Goal: Task Accomplishment & Management: Manage account settings

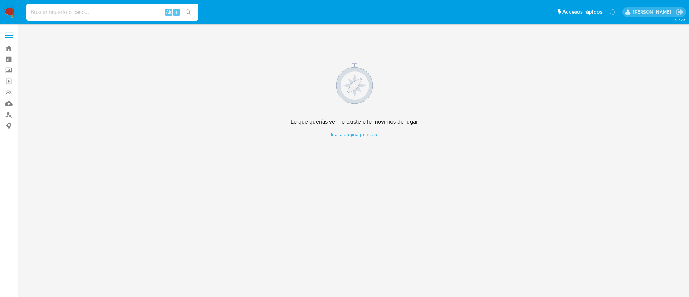
drag, startPoint x: 79, startPoint y: 15, endPoint x: 136, endPoint y: 46, distance: 65.5
click at [84, 19] on div "Alt s" at bounding box center [112, 12] width 172 height 17
paste input "795473884"
type input "795473884"
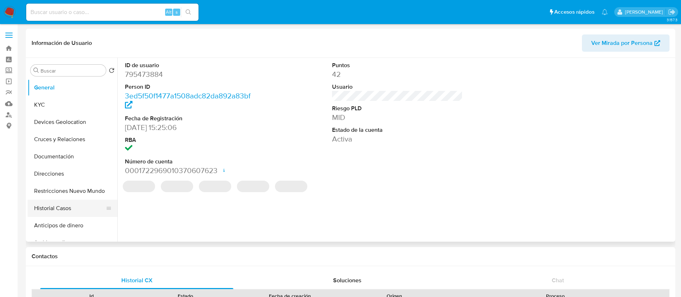
select select "10"
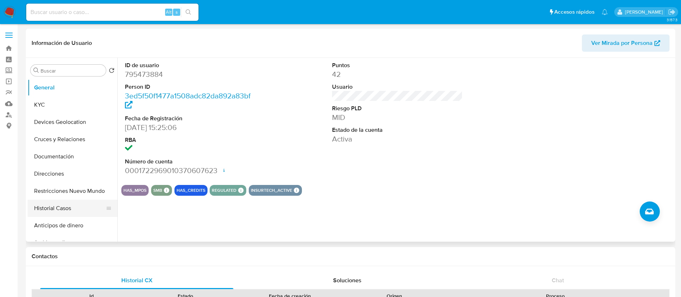
click at [62, 211] on button "Historial Casos" at bounding box center [70, 207] width 84 height 17
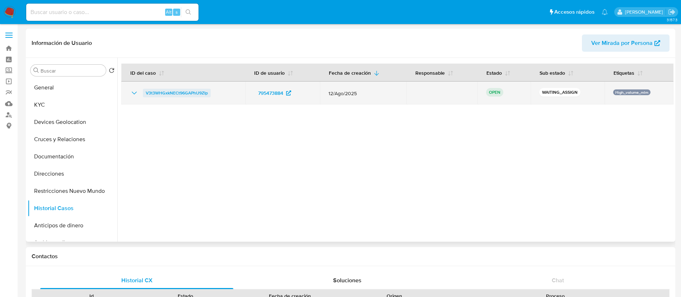
drag, startPoint x: 218, startPoint y: 92, endPoint x: 145, endPoint y: 95, distance: 73.3
click at [145, 95] on div "V3t3WHGxkNECt96GAPhU9ZIp" at bounding box center [183, 93] width 107 height 9
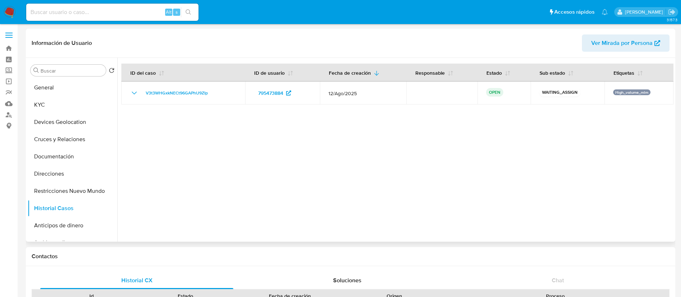
click at [211, 171] on div at bounding box center [395, 150] width 556 height 184
click at [74, 9] on input at bounding box center [112, 12] width 172 height 9
paste input "795473884"
type input "795473884"
click at [575, 127] on div at bounding box center [395, 150] width 556 height 184
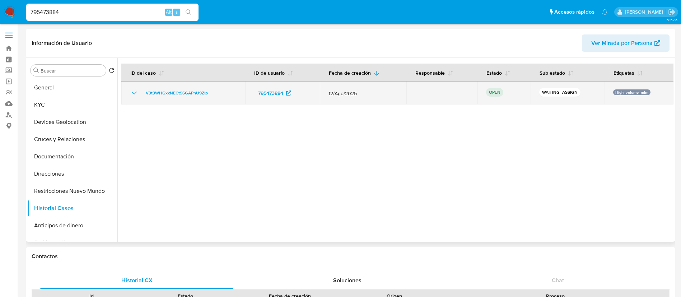
drag, startPoint x: 219, startPoint y: 95, endPoint x: 142, endPoint y: 95, distance: 77.1
click at [142, 95] on div "V3t3WHGxkNECt96GAPhU9ZIp" at bounding box center [183, 93] width 107 height 9
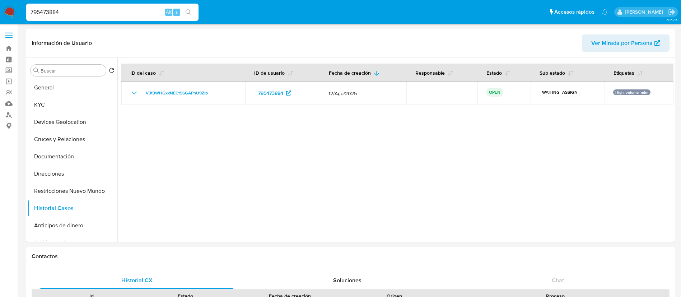
click at [9, 11] on img at bounding box center [10, 12] width 12 height 12
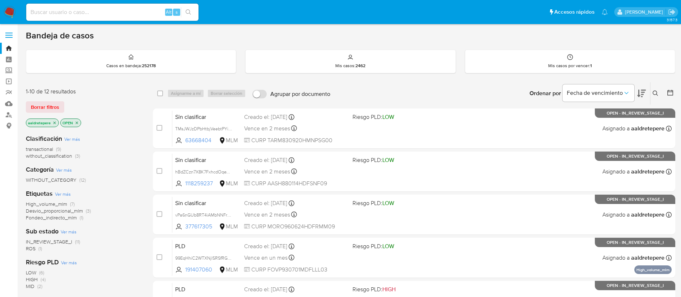
click at [655, 93] on icon at bounding box center [655, 93] width 6 height 6
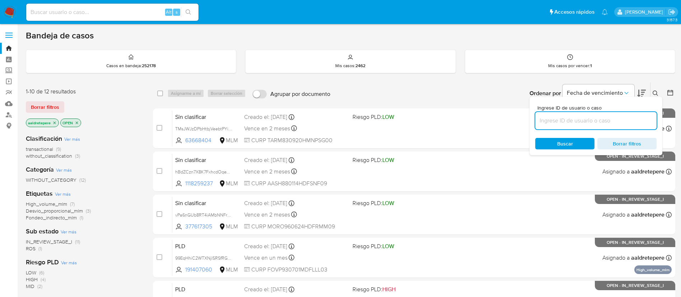
click at [567, 124] on input at bounding box center [595, 120] width 121 height 9
type input "V3t3WHGxkNECt96GAPhU9ZIp"
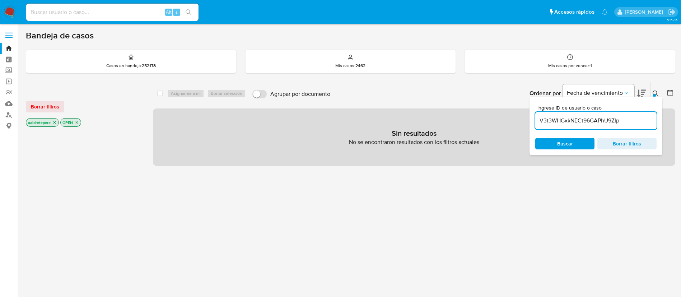
click at [35, 105] on span "Borrar filtros" at bounding box center [45, 107] width 28 height 10
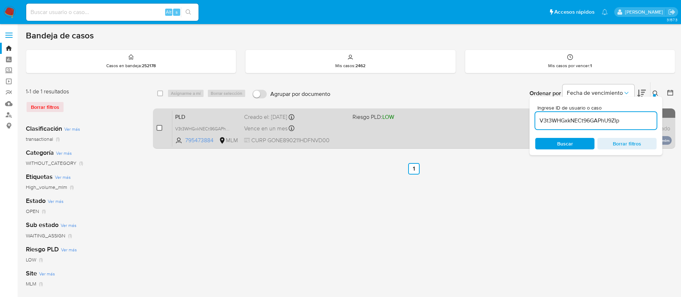
click at [158, 128] on input "checkbox" at bounding box center [159, 128] width 6 height 6
checkbox input "true"
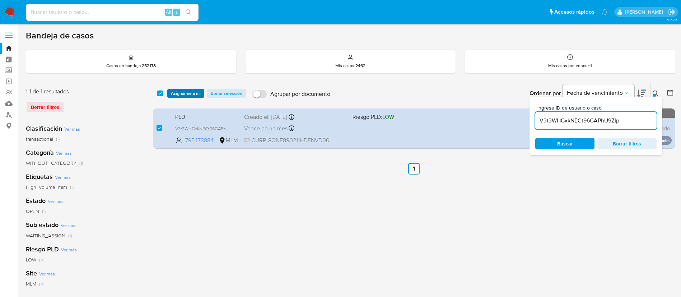
click at [186, 92] on span "Asignarme a mí" at bounding box center [186, 93] width 30 height 7
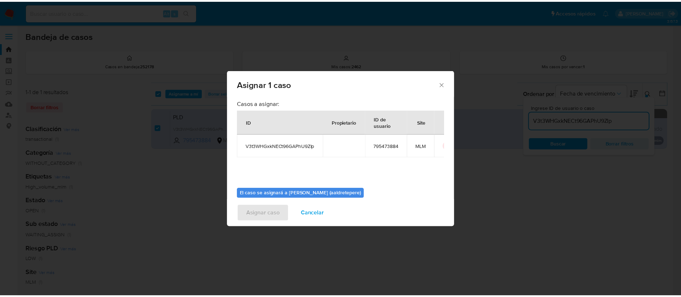
scroll to position [37, 0]
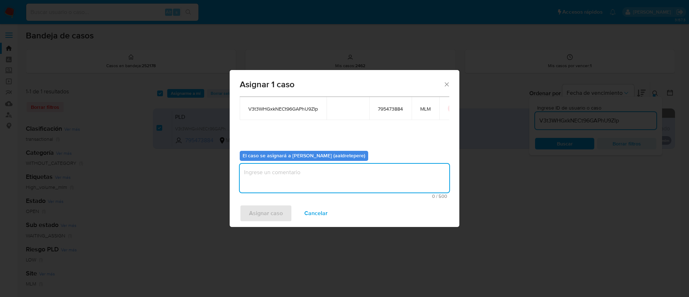
drag, startPoint x: 345, startPoint y: 168, endPoint x: 322, endPoint y: 189, distance: 31.5
click at [345, 169] on textarea "assign-modal" at bounding box center [345, 178] width 210 height 29
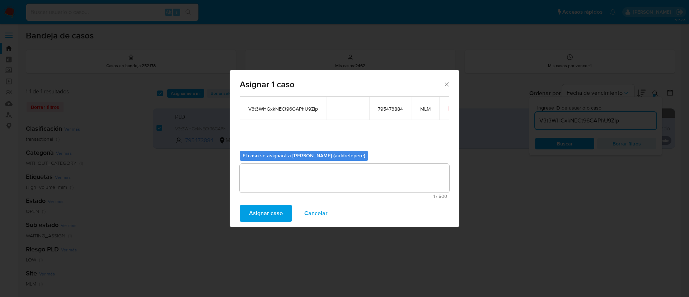
click at [265, 213] on span "Asignar caso" at bounding box center [266, 213] width 34 height 16
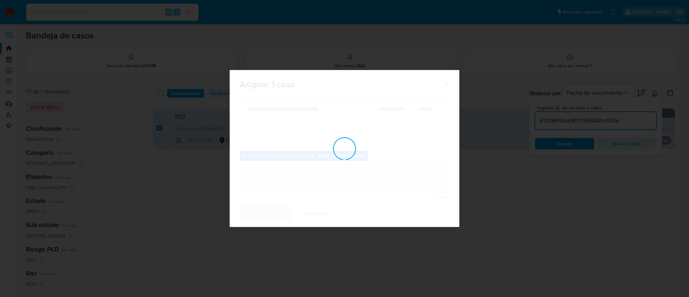
checkbox input "false"
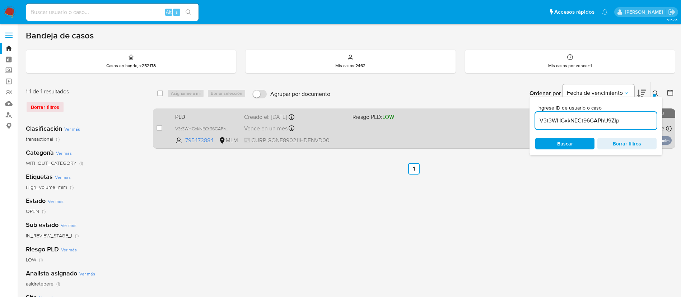
click at [510, 130] on div "PLD V3t3WHGxkNECt96GAPhU9ZIp 795473884 MLM Riesgo PLD: LOW Creado el: 12/08/202…" at bounding box center [421, 128] width 499 height 36
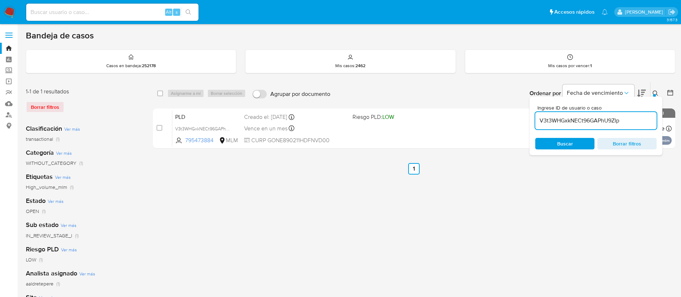
click at [1, 10] on nav "Pausado Ver notificaciones Alt s Accesos rápidos Presiona las siguientes teclas…" at bounding box center [340, 12] width 681 height 24
click at [8, 11] on img at bounding box center [10, 12] width 12 height 12
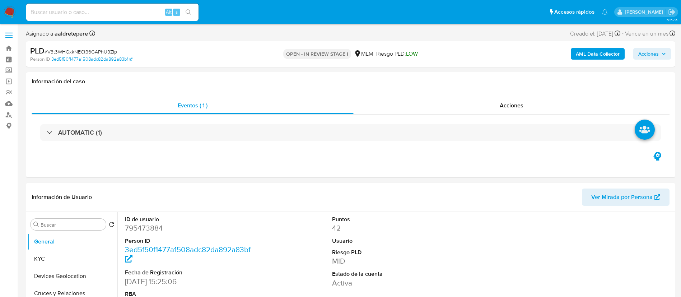
select select "10"
click at [8, 101] on link "Mulan" at bounding box center [42, 103] width 85 height 11
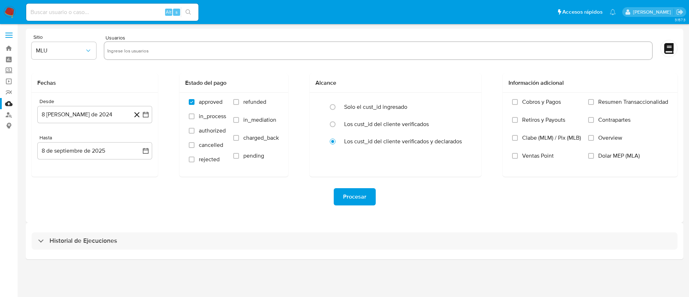
click at [260, 52] on input "text" at bounding box center [378, 50] width 542 height 11
paste input "795473884"
type input "795473884"
drag, startPoint x: 76, startPoint y: 46, endPoint x: 80, endPoint y: 58, distance: 13.2
click at [75, 47] on button "MLU" at bounding box center [64, 50] width 65 height 17
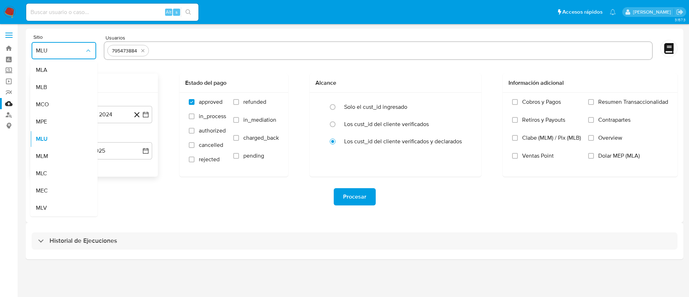
drag, startPoint x: 67, startPoint y: 156, endPoint x: 80, endPoint y: 126, distance: 31.8
click at [68, 156] on div "MLM" at bounding box center [62, 155] width 52 height 17
click at [85, 113] on button "8 de agosto de 2024" at bounding box center [94, 114] width 115 height 17
click at [83, 142] on span "agosto 2024" at bounding box center [91, 140] width 33 height 7
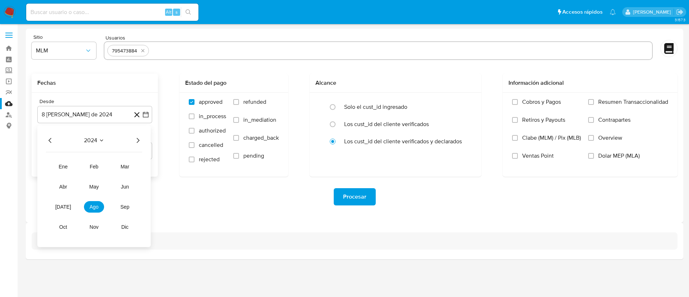
drag, startPoint x: 133, startPoint y: 140, endPoint x: 141, endPoint y: 138, distance: 7.3
click at [140, 138] on icon "Año siguiente" at bounding box center [137, 140] width 9 height 9
click at [92, 165] on span "feb" at bounding box center [94, 167] width 9 height 6
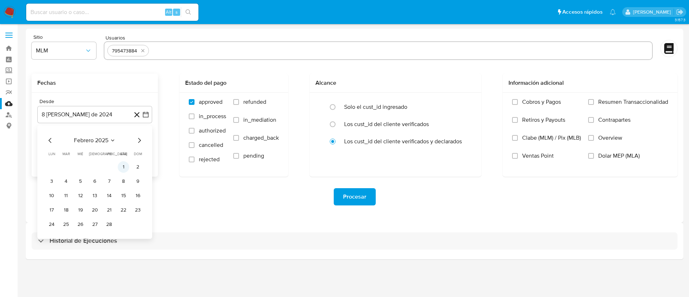
click at [125, 165] on button "1" at bounding box center [123, 166] width 11 height 11
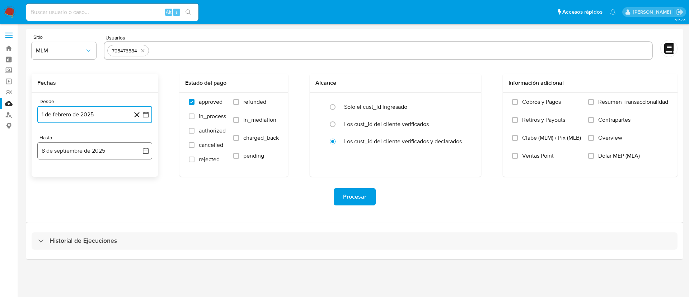
click at [100, 145] on button "8 de septiembre de 2025" at bounding box center [94, 150] width 115 height 17
click at [53, 174] on icon "Mes anterior" at bounding box center [50, 176] width 9 height 9
click at [48, 175] on icon "Mes anterior" at bounding box center [50, 176] width 9 height 9
click at [96, 263] on button "31" at bounding box center [94, 260] width 11 height 11
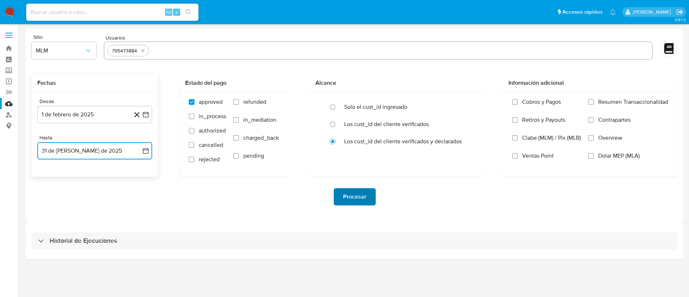
click at [360, 193] on span "Procesar" at bounding box center [354, 197] width 23 height 16
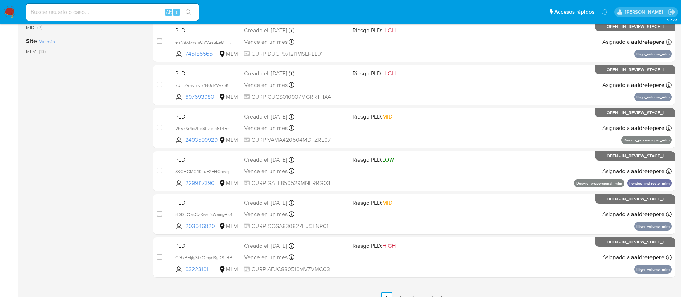
scroll to position [269, 0]
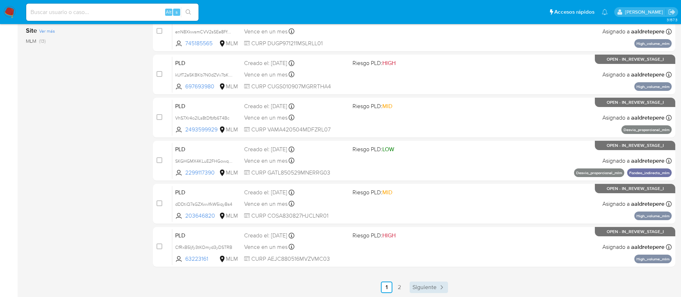
click at [442, 289] on icon "Paginación" at bounding box center [441, 286] width 7 height 7
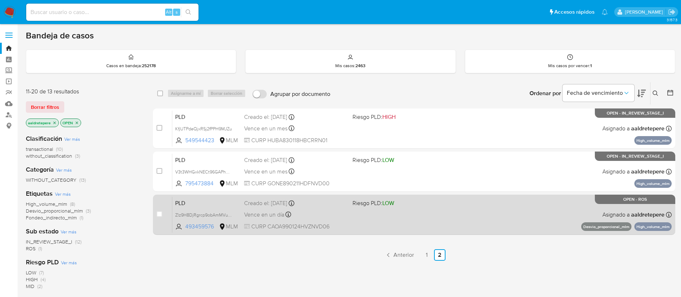
drag, startPoint x: 394, startPoint y: 223, endPoint x: 380, endPoint y: 218, distance: 15.0
click at [380, 218] on div "PLD Zlz9H8DjRgrcp9obAmMVu4P3 493459576 MLM Riesgo PLD: LOW Creado el: 12/07/202…" at bounding box center [421, 214] width 499 height 36
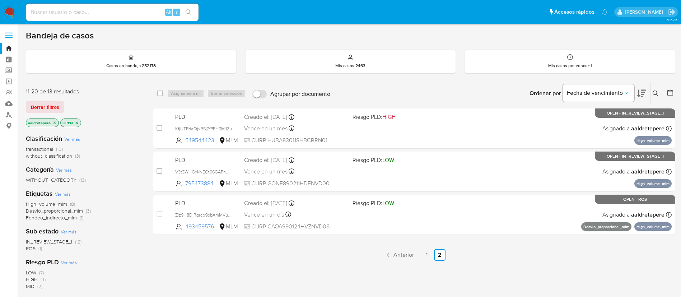
drag, startPoint x: 93, startPoint y: 2, endPoint x: 91, endPoint y: 6, distance: 5.1
click at [91, 4] on div "Alt s" at bounding box center [112, 12] width 172 height 20
click at [91, 13] on input at bounding box center [112, 12] width 172 height 9
paste input "115791376"
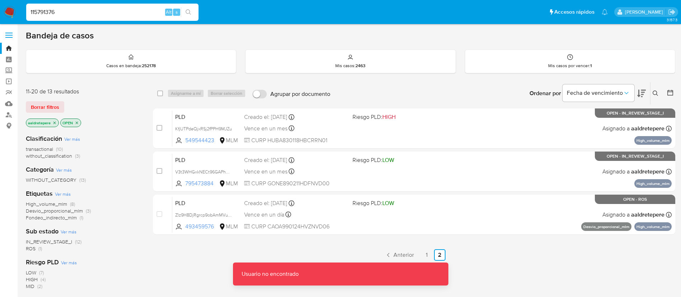
click at [91, 13] on input "115791376" at bounding box center [112, 12] width 172 height 9
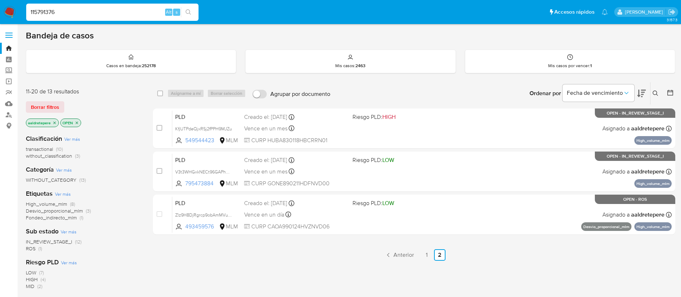
type input "115791376"
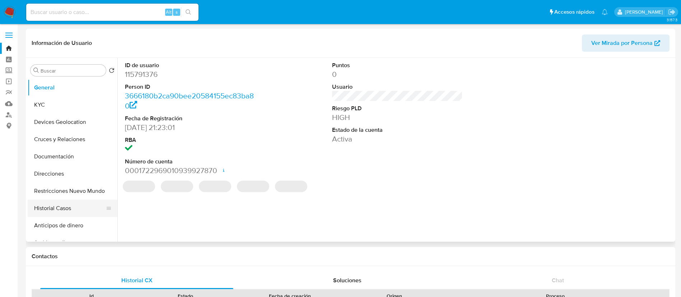
click at [90, 210] on button "Historial Casos" at bounding box center [70, 207] width 84 height 17
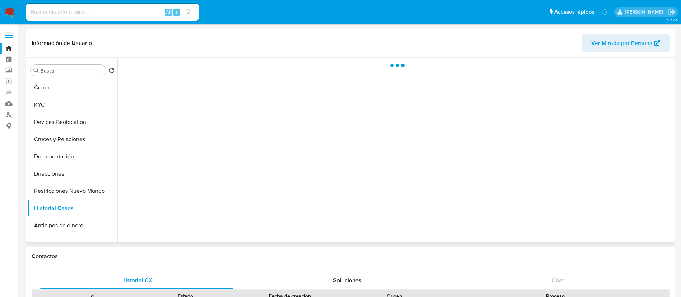
select select "10"
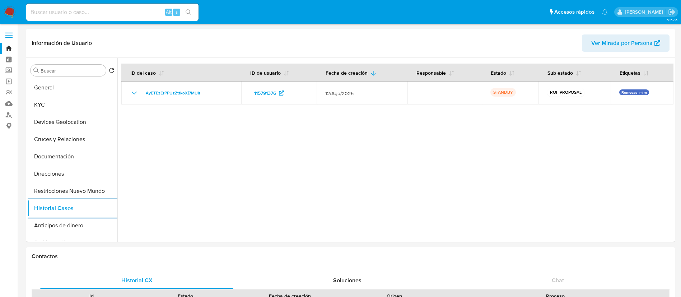
click at [10, 12] on img at bounding box center [10, 12] width 12 height 12
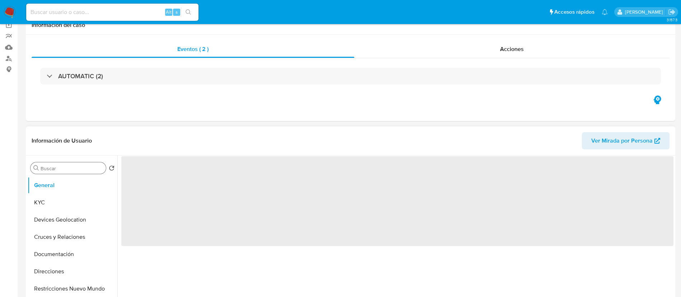
scroll to position [108, 0]
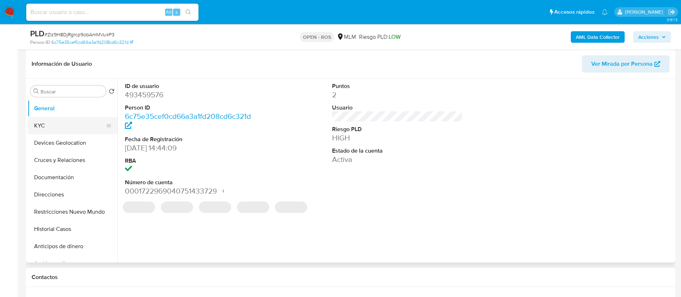
click at [66, 132] on button "KYC" at bounding box center [70, 125] width 84 height 17
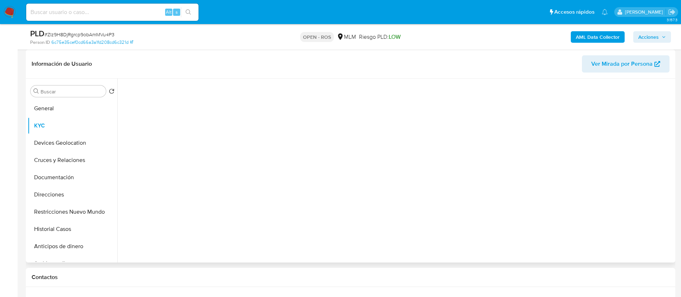
select select "10"
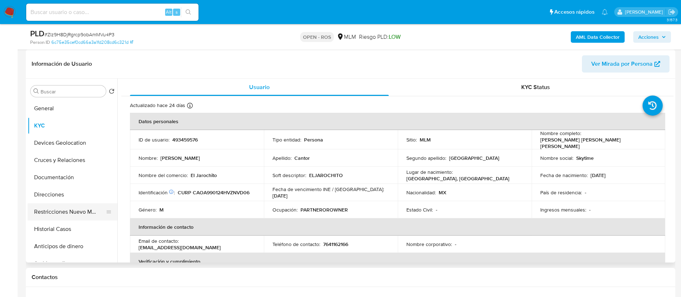
click at [68, 203] on button "Restricciones Nuevo Mundo" at bounding box center [70, 211] width 84 height 17
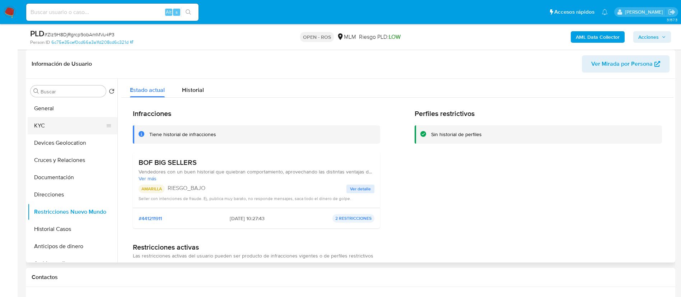
click at [60, 122] on button "KYC" at bounding box center [70, 125] width 84 height 17
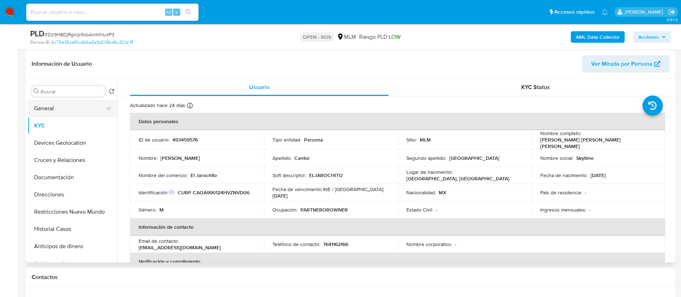
click at [43, 105] on button "General" at bounding box center [70, 108] width 84 height 17
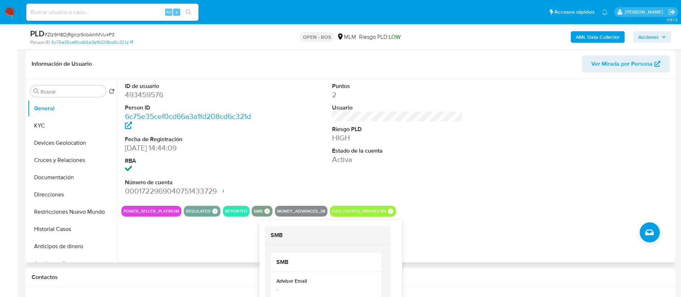
click at [264, 212] on icon at bounding box center [267, 211] width 6 height 6
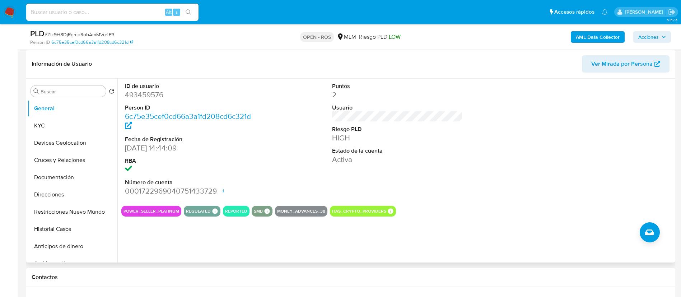
scroll to position [161, 0]
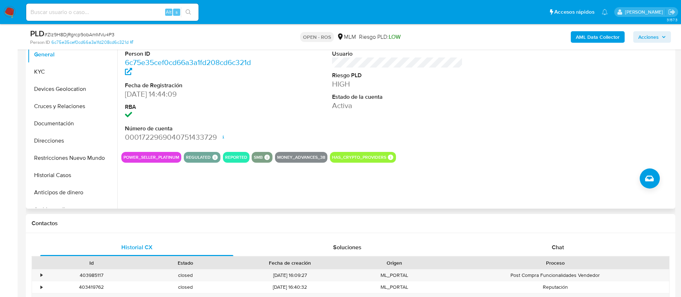
click at [317, 156] on button "MONEY_ADVANCES_38" at bounding box center [301, 157] width 48 height 3
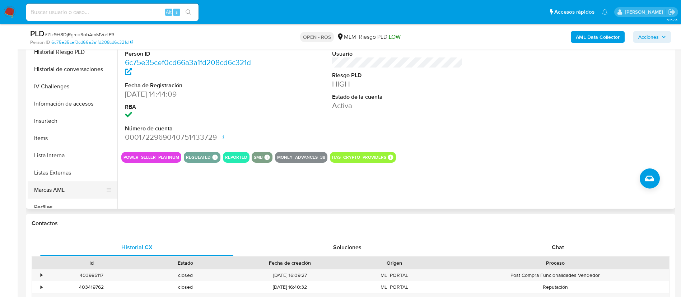
scroll to position [269, 0]
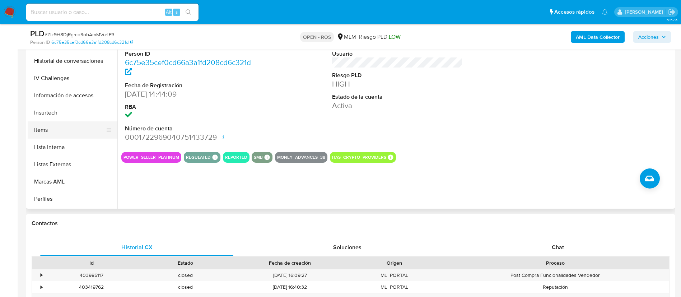
click at [60, 126] on button "Items" at bounding box center [70, 129] width 84 height 17
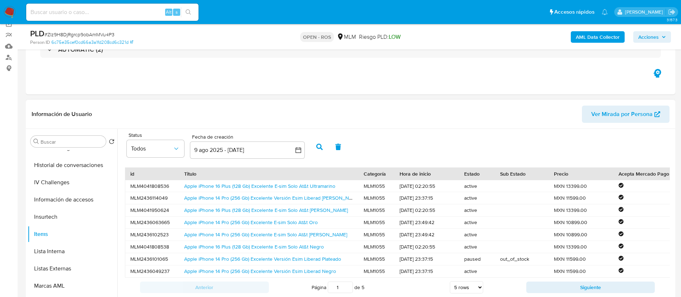
scroll to position [54, 0]
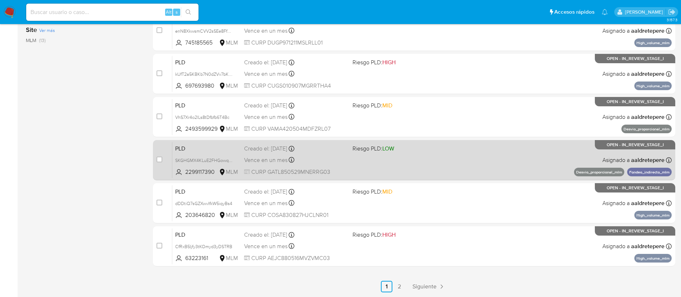
scroll to position [270, 0]
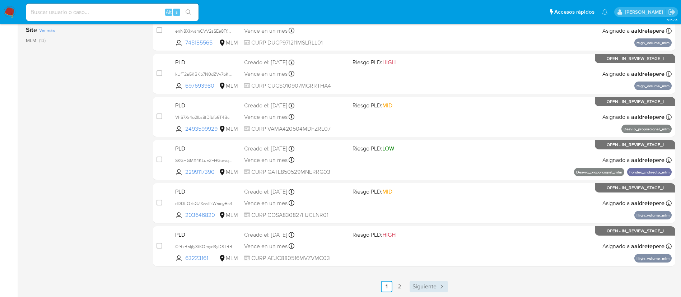
click at [428, 288] on span "Siguiente" at bounding box center [424, 286] width 24 height 6
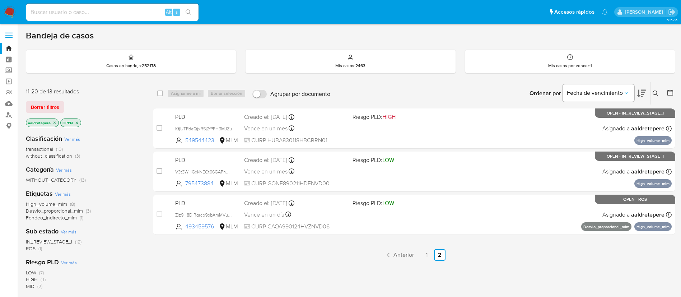
drag, startPoint x: 63, startPoint y: 10, endPoint x: 66, endPoint y: 15, distance: 5.9
click at [64, 10] on input at bounding box center [112, 12] width 172 height 9
paste input "203646820"
type input "203646820"
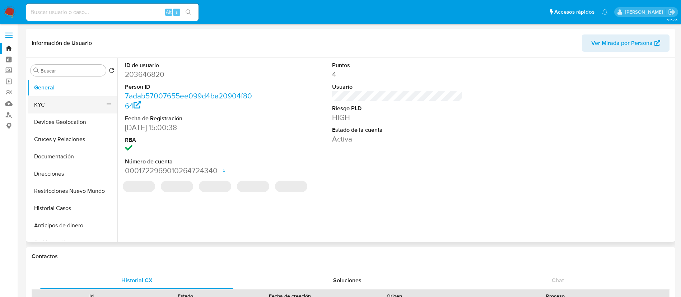
click at [57, 108] on button "KYC" at bounding box center [70, 104] width 84 height 17
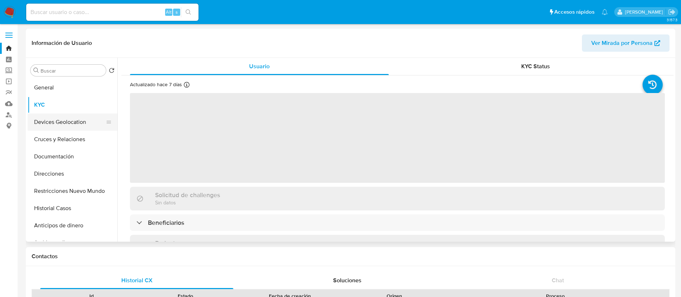
select select "10"
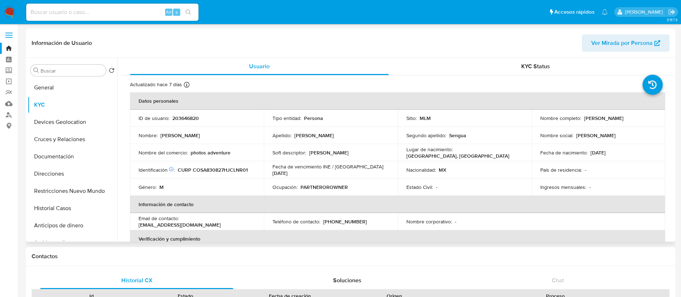
click at [188, 116] on p "203646820" at bounding box center [185, 118] width 27 height 6
copy p "203646820"
drag, startPoint x: 653, startPoint y: 120, endPoint x: 582, endPoint y: 118, distance: 71.8
click at [582, 118] on td "Nombre completo : [PERSON_NAME]" at bounding box center [598, 117] width 134 height 17
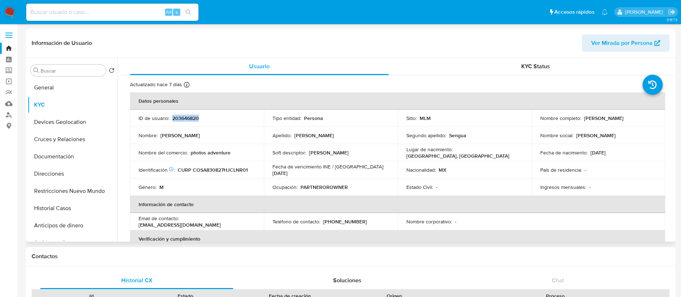
copy p "[PERSON_NAME]"
click at [620, 140] on td "Nombre social : [PERSON_NAME]" at bounding box center [598, 135] width 134 height 17
click at [622, 157] on td "Fecha de nacimiento : [DEMOGRAPHIC_DATA]" at bounding box center [598, 152] width 134 height 17
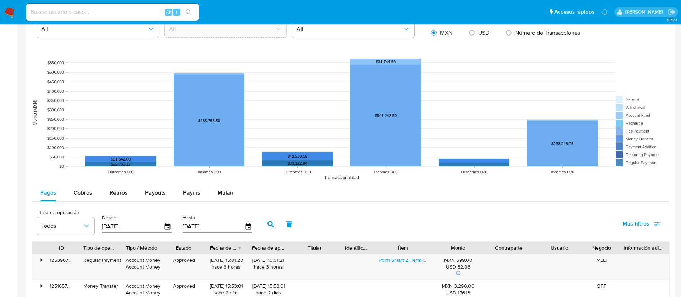
scroll to position [778, 0]
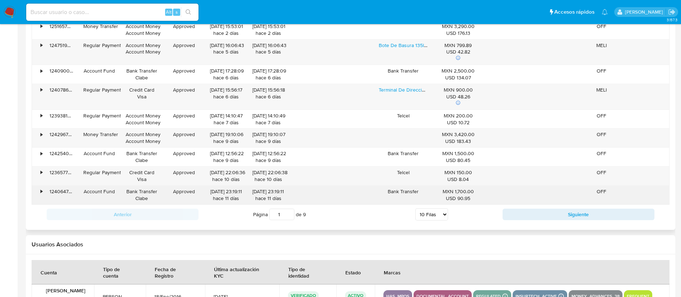
click at [604, 197] on div "OFF" at bounding box center [601, 194] width 34 height 19
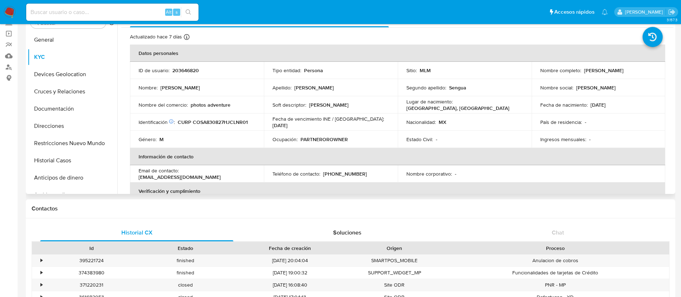
scroll to position [0, 0]
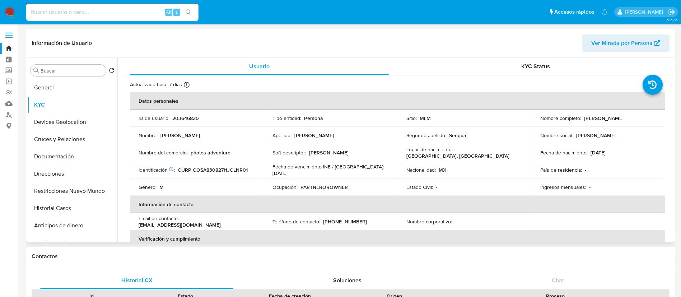
click at [186, 120] on p "203646820" at bounding box center [185, 118] width 27 height 6
copy p "203646820"
click at [592, 146] on td "Fecha de nacimiento : [DEMOGRAPHIC_DATA]" at bounding box center [598, 152] width 134 height 17
drag, startPoint x: 192, startPoint y: 150, endPoint x: 281, endPoint y: 158, distance: 89.3
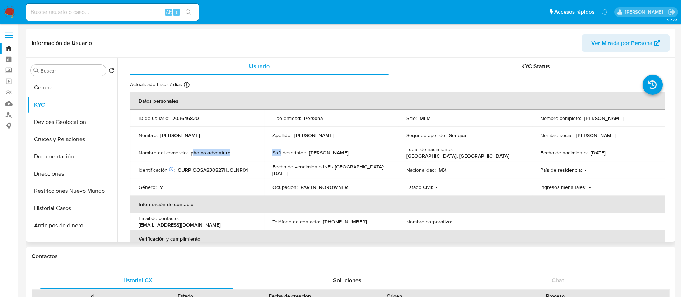
click at [281, 152] on tr "Nombre del comercio : photos adventure Soft descriptor : [PERSON_NAME] de nacim…" at bounding box center [397, 152] width 535 height 17
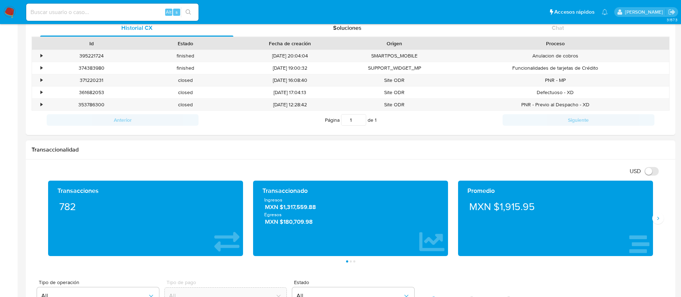
scroll to position [323, 0]
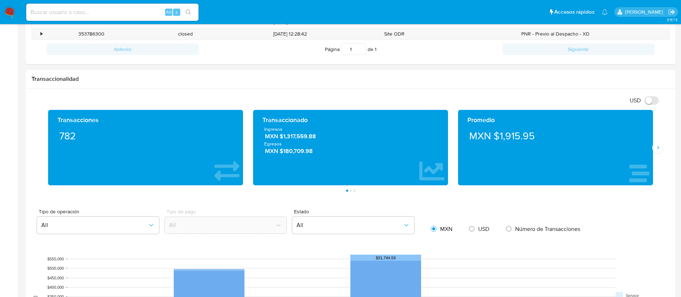
click at [655, 153] on div "Promedio MXN $1,915.95" at bounding box center [555, 147] width 205 height 75
click at [655, 151] on button "Siguiente" at bounding box center [657, 147] width 11 height 11
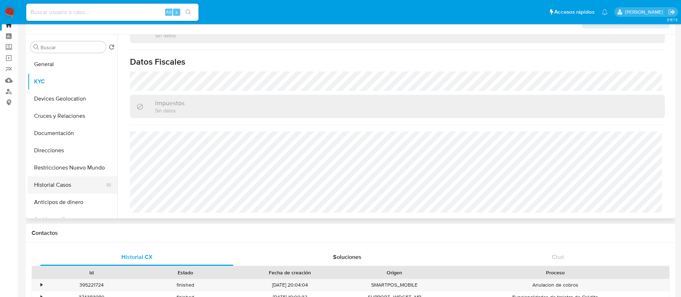
scroll to position [0, 0]
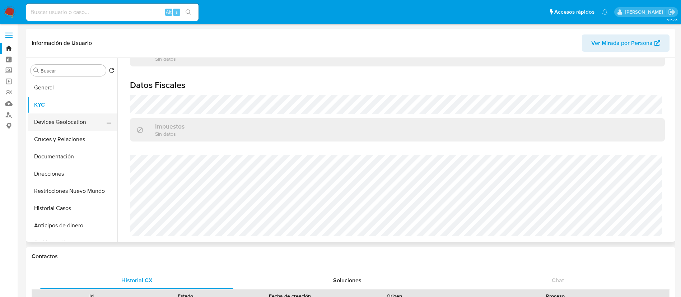
click at [80, 119] on button "Devices Geolocation" at bounding box center [70, 121] width 84 height 17
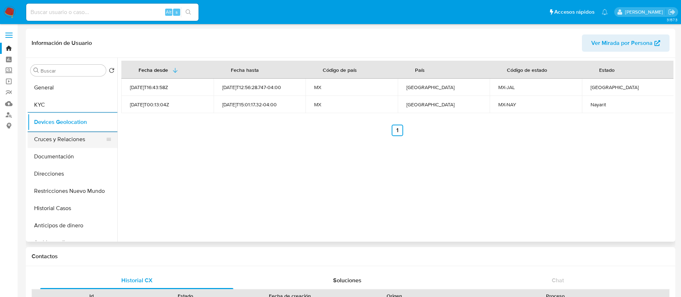
click at [50, 142] on button "Cruces y Relaciones" at bounding box center [70, 139] width 84 height 17
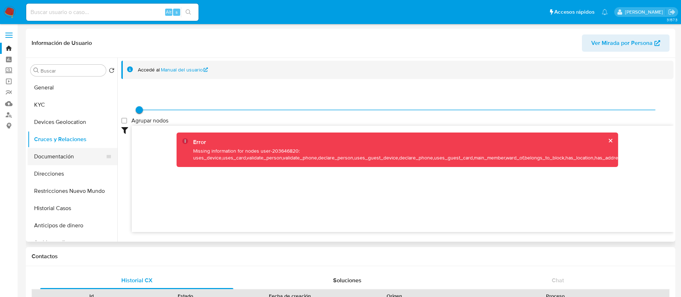
click at [69, 149] on button "Documentación" at bounding box center [70, 156] width 84 height 17
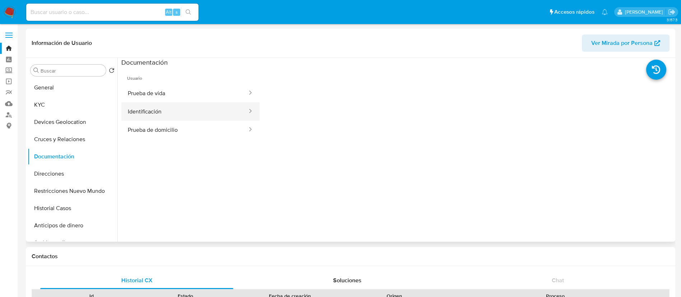
click at [160, 105] on button "Identificación" at bounding box center [184, 111] width 127 height 18
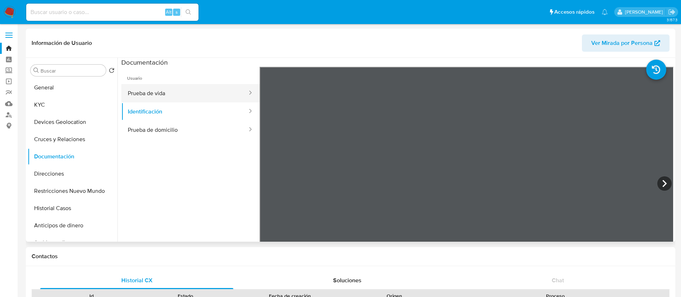
click at [187, 88] on button "Prueba de vida" at bounding box center [184, 93] width 127 height 18
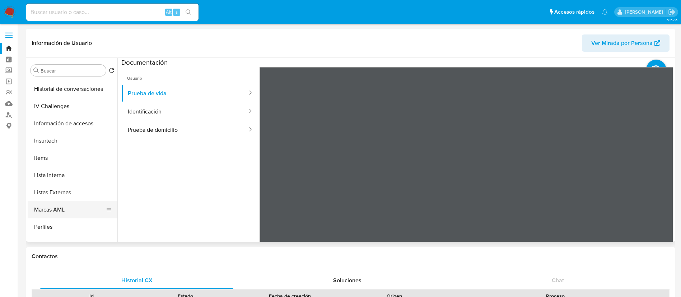
scroll to position [303, 0]
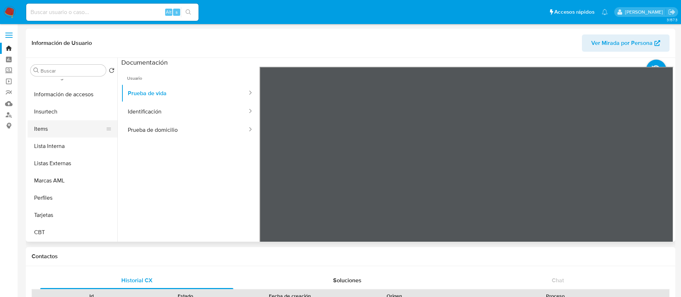
click at [55, 130] on button "Items" at bounding box center [70, 128] width 84 height 17
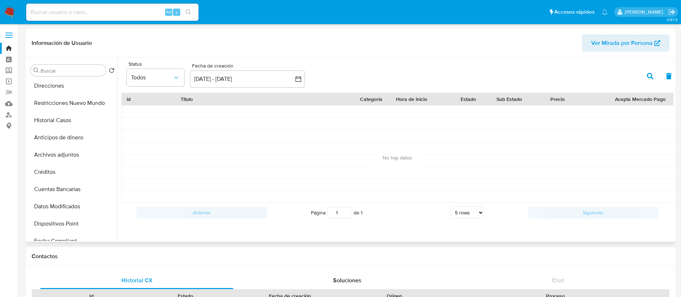
scroll to position [0, 0]
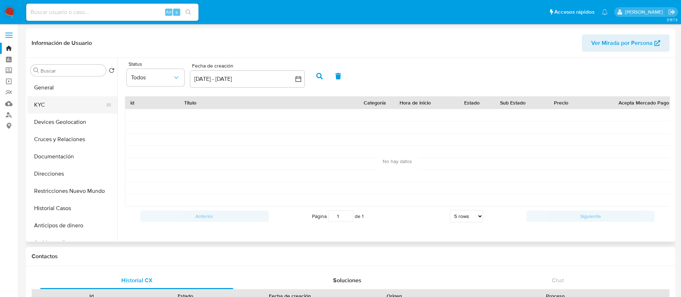
click at [56, 109] on button "KYC" at bounding box center [70, 104] width 84 height 17
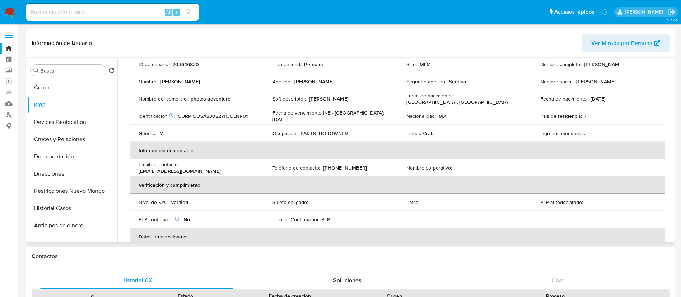
scroll to position [215, 0]
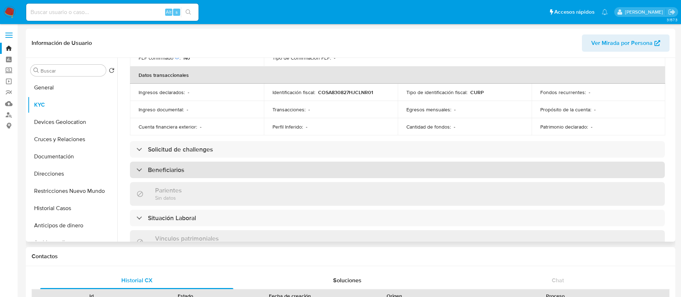
click at [355, 163] on div "Beneficiarios" at bounding box center [397, 169] width 535 height 17
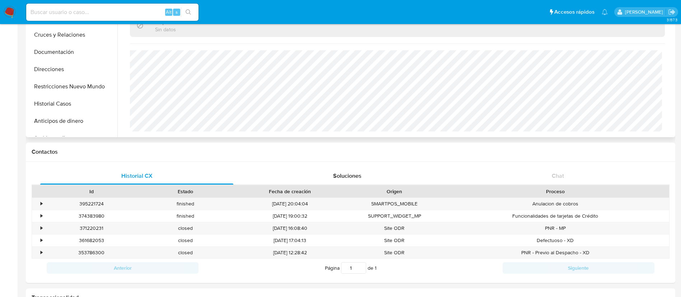
scroll to position [0, 0]
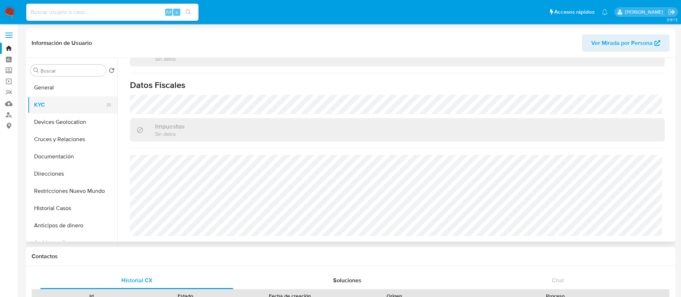
click at [57, 99] on button "KYC" at bounding box center [70, 104] width 84 height 17
click at [59, 88] on button "General" at bounding box center [70, 87] width 84 height 17
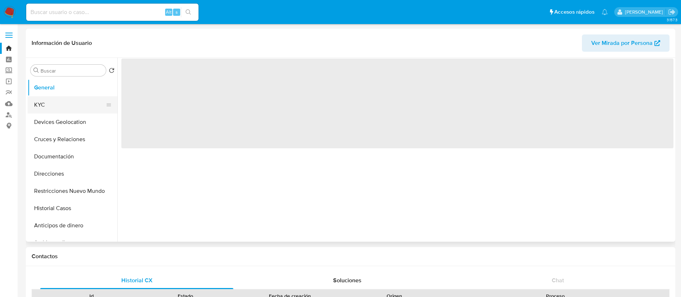
click at [85, 107] on button "KYC" at bounding box center [70, 104] width 84 height 17
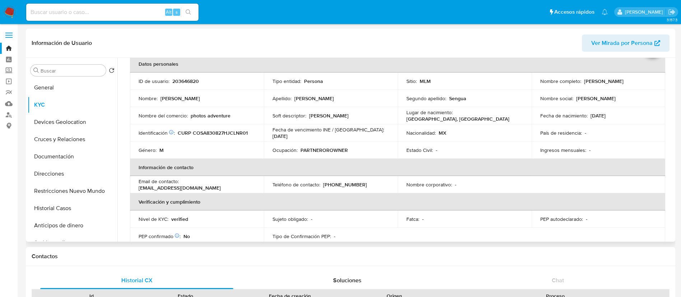
scroll to position [54, 0]
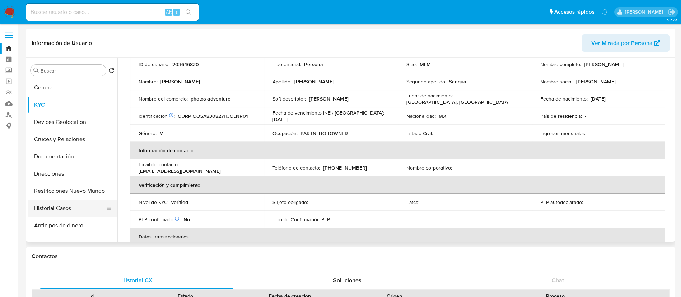
click at [82, 210] on button "Historial Casos" at bounding box center [70, 207] width 84 height 17
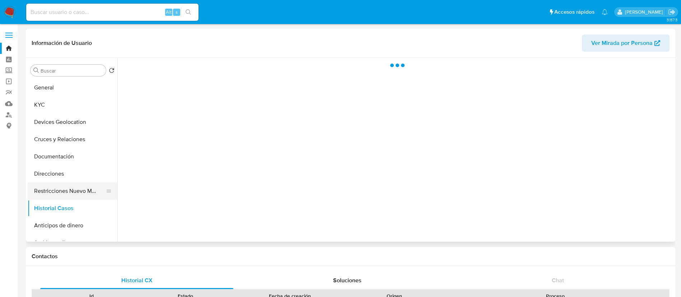
scroll to position [0, 0]
click at [56, 171] on button "Direcciones" at bounding box center [70, 173] width 84 height 17
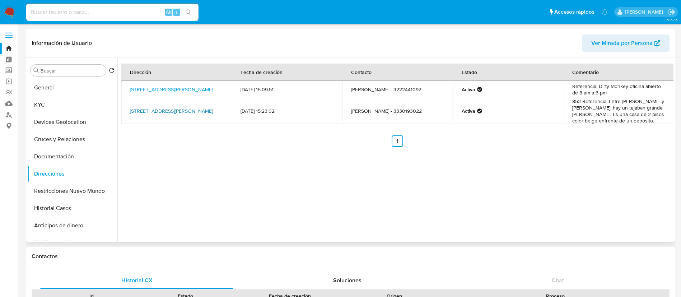
click at [165, 113] on link "Calle Felipe Ángeles 853, Puerto Vallarta, Jalisco, 48373, Mexico 853" at bounding box center [171, 110] width 83 height 7
click at [56, 103] on button "KYC" at bounding box center [70, 104] width 84 height 17
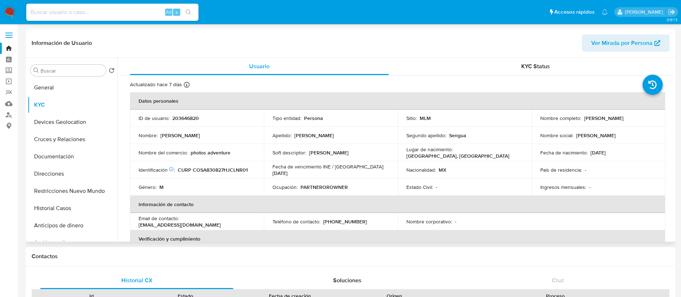
drag, startPoint x: 248, startPoint y: 168, endPoint x: 240, endPoint y: 162, distance: 10.0
click at [249, 168] on div "Identificación CIC: 143786766 : CURP COSA830827HJCLNR01" at bounding box center [196, 169] width 117 height 6
drag, startPoint x: 237, startPoint y: 157, endPoint x: 189, endPoint y: 155, distance: 48.1
click at [189, 155] on td "Nombre del comercio : photos adventure" at bounding box center [197, 152] width 134 height 17
copy div "photos adventure"
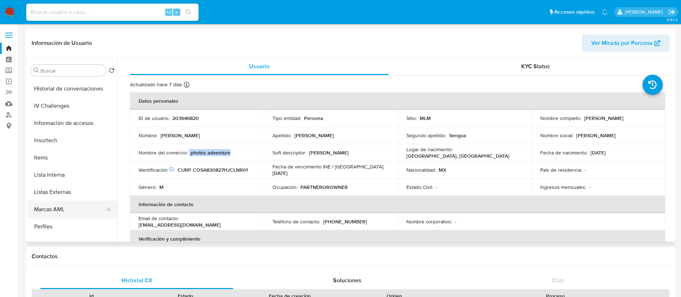
scroll to position [303, 0]
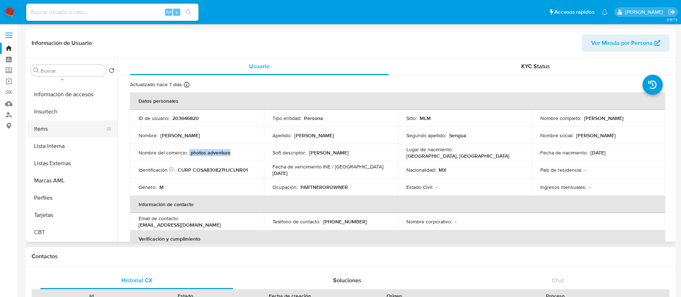
click at [59, 134] on button "Items" at bounding box center [70, 128] width 84 height 17
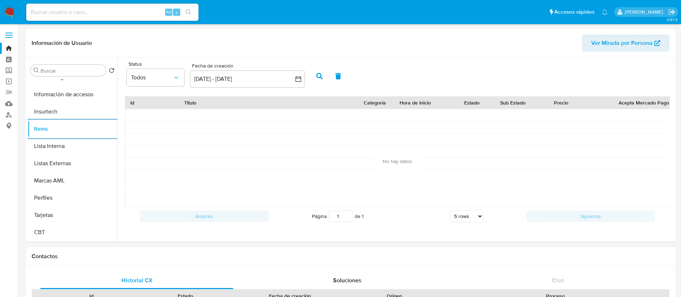
click at [117, 14] on input at bounding box center [112, 12] width 172 height 9
paste input "294571874"
type input "294571874"
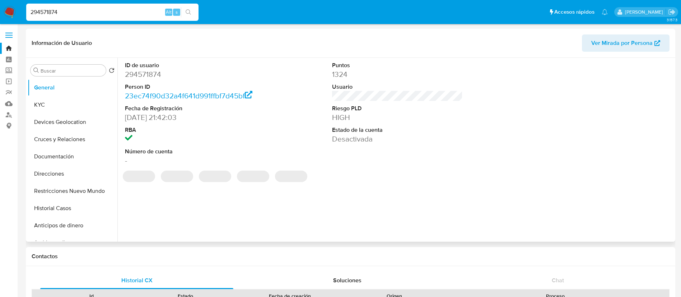
select select "10"
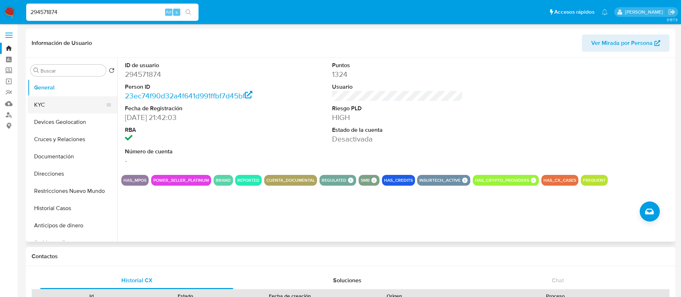
click at [88, 99] on button "KYC" at bounding box center [70, 104] width 84 height 17
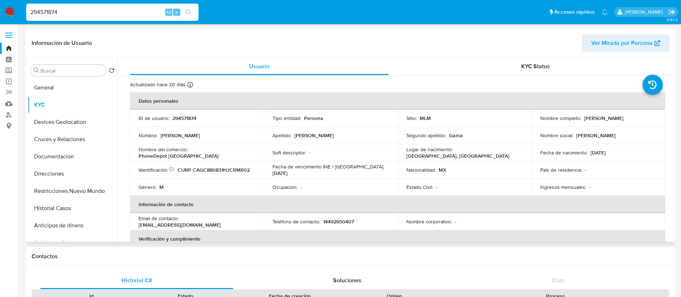
click at [191, 119] on p "294571874" at bounding box center [184, 118] width 24 height 6
copy p "294571874"
drag, startPoint x: 637, startPoint y: 119, endPoint x: 582, endPoint y: 129, distance: 55.7
click at [581, 119] on div "Nombre completo : Carlos Carbajal Gama" at bounding box center [598, 118] width 117 height 6
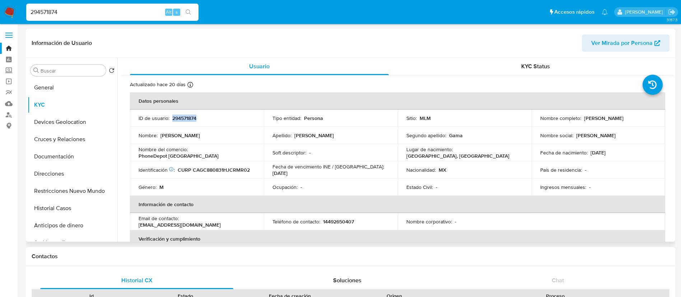
copy p "Carlos Carbajal Gama"
click at [196, 121] on p "294571874" at bounding box center [184, 118] width 24 height 6
click at [185, 115] on p "294571874" at bounding box center [184, 118] width 24 height 6
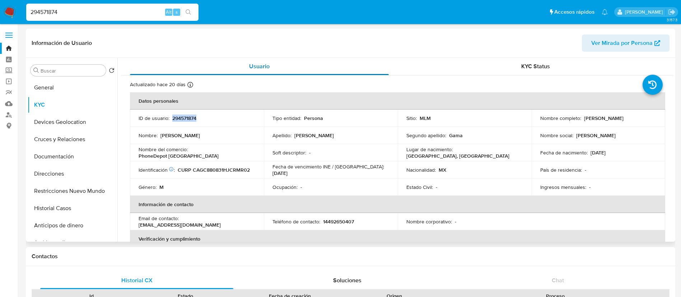
copy p "294571874"
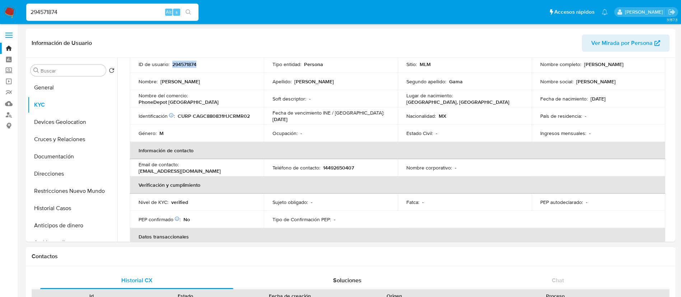
click at [8, 14] on img at bounding box center [10, 12] width 12 height 12
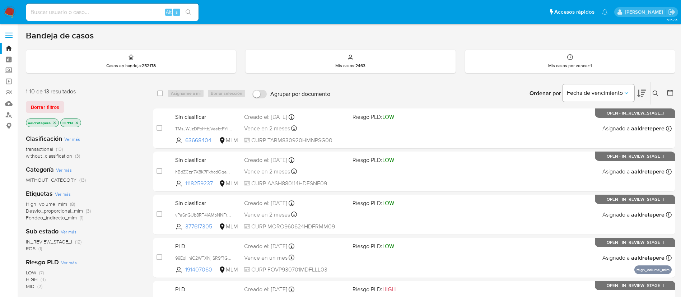
click at [654, 91] on icon at bounding box center [655, 93] width 6 height 6
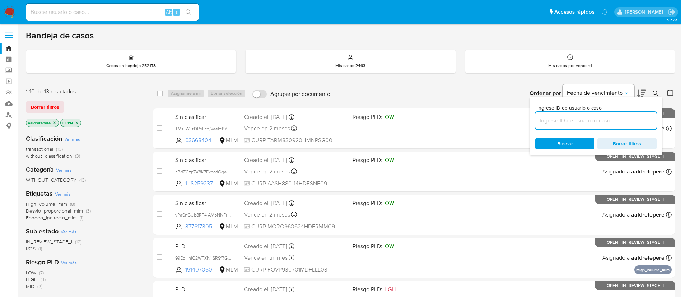
click at [548, 123] on input at bounding box center [595, 120] width 121 height 9
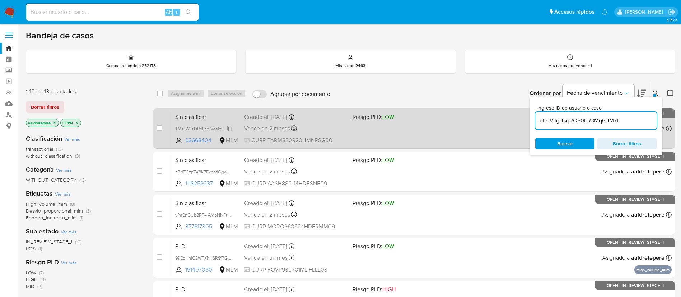
type input "eDJVTgtTsqRO50bR3Mq6HM7f"
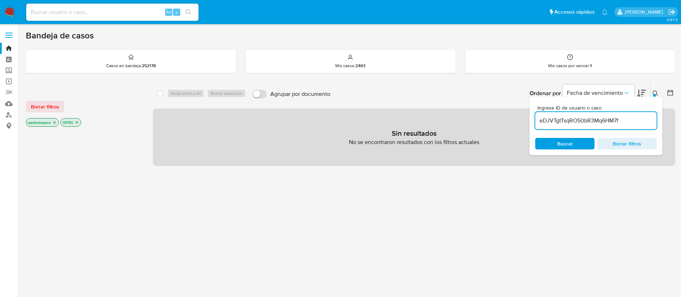
drag, startPoint x: 57, startPoint y: 105, endPoint x: 98, endPoint y: 117, distance: 43.0
click at [57, 106] on span "Borrar filtros" at bounding box center [45, 107] width 28 height 10
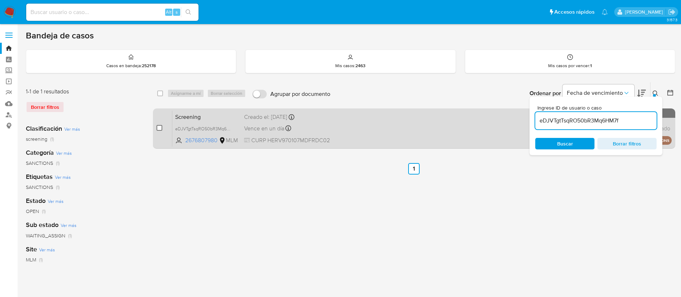
click at [156, 128] on input "checkbox" at bounding box center [159, 128] width 6 height 6
checkbox input "true"
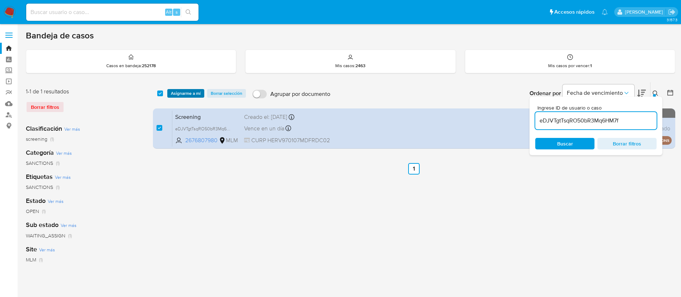
click at [183, 90] on span "Asignarme a mí" at bounding box center [186, 93] width 30 height 7
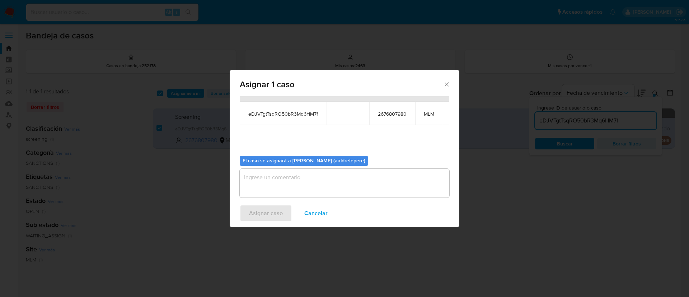
scroll to position [46, 0]
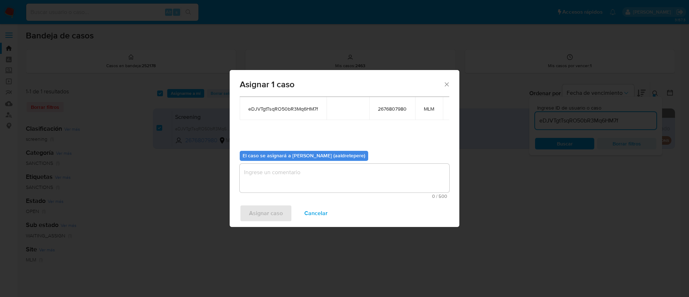
click at [326, 169] on textarea "assign-modal" at bounding box center [345, 178] width 210 height 29
click at [269, 218] on span "Asignar caso" at bounding box center [266, 213] width 34 height 16
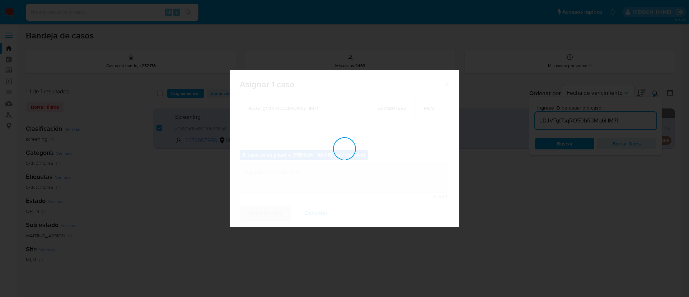
checkbox input "false"
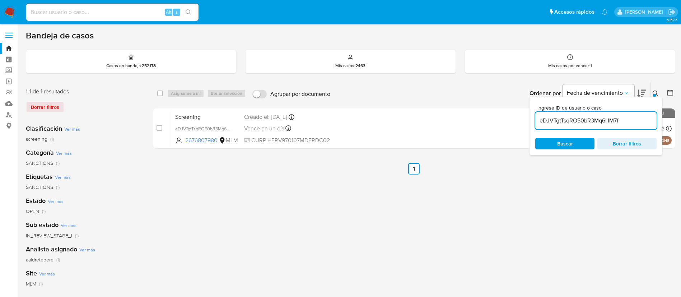
drag, startPoint x: 430, startPoint y: 123, endPoint x: 185, endPoint y: 158, distance: 247.5
click at [180, 153] on div "select-all-cases-checkbox Asignarme a mí Borrar selección Agrupar por documento…" at bounding box center [414, 239] width 522 height 315
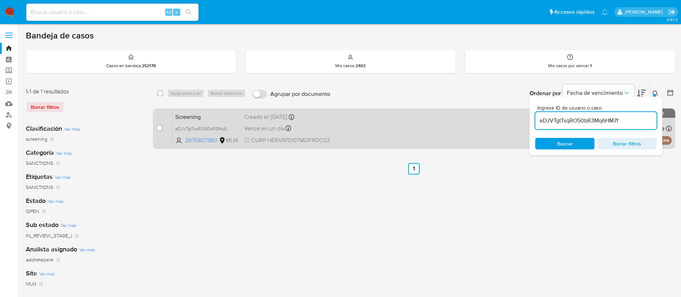
click at [155, 127] on div "case-item-checkbox No es posible asignar el caso Screening eDJVTgtTsqRO50bR3Mq6…" at bounding box center [414, 128] width 522 height 40
click at [159, 128] on input "checkbox" at bounding box center [159, 128] width 6 height 6
checkbox input "true"
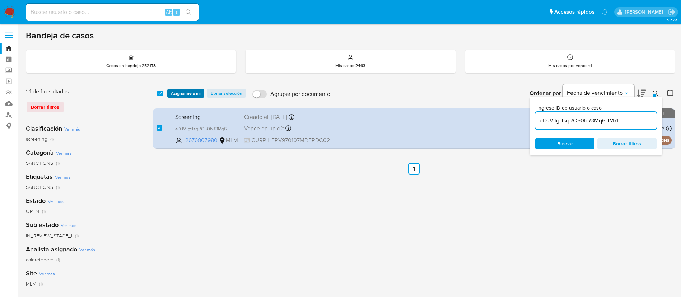
click at [185, 94] on span "Asignarme a mí" at bounding box center [186, 93] width 30 height 7
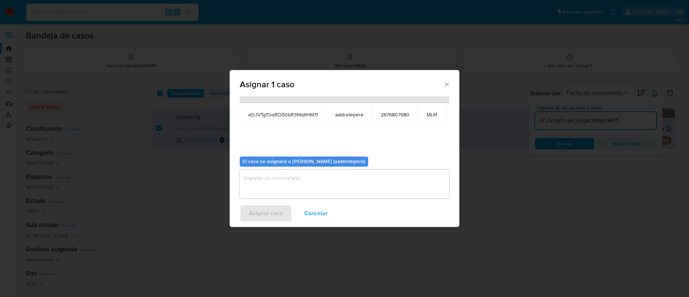
scroll to position [46, 0]
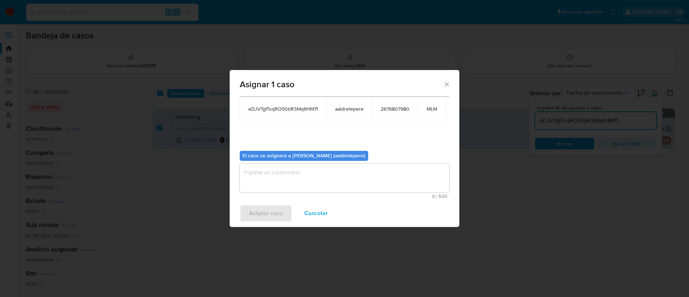
click at [312, 194] on span "0 / 500" at bounding box center [344, 196] width 205 height 5
click at [312, 170] on textarea "assign-modal" at bounding box center [345, 178] width 210 height 29
click at [275, 212] on span "Asignar caso" at bounding box center [266, 213] width 34 height 16
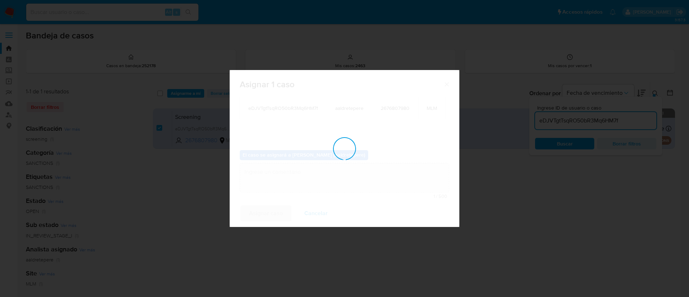
checkbox input "false"
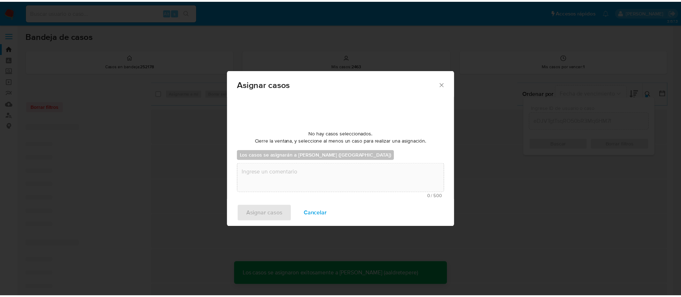
scroll to position [43, 0]
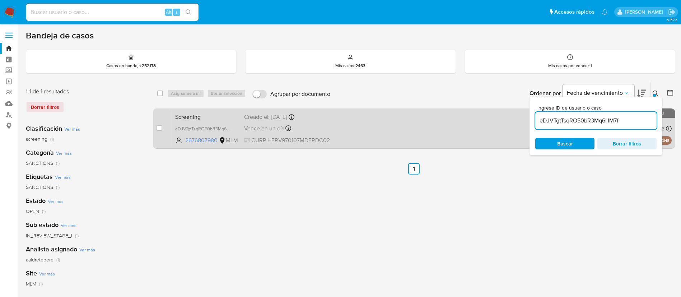
click at [466, 125] on div "Screening eDJVTgtTsqRO50bR3Mq6HM7f 2676807980 MLM Creado el: 06/09/2025 Creado …" at bounding box center [421, 128] width 499 height 36
click at [241, 132] on div "Screening eDJVTgtTsqRO50bR3Mq6HM7f 2676807980 MLM Creado el: 06/09/2025 Creado …" at bounding box center [421, 128] width 499 height 36
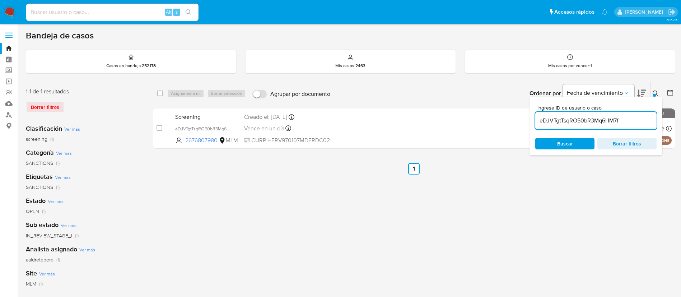
click at [14, 8] on img at bounding box center [10, 12] width 12 height 12
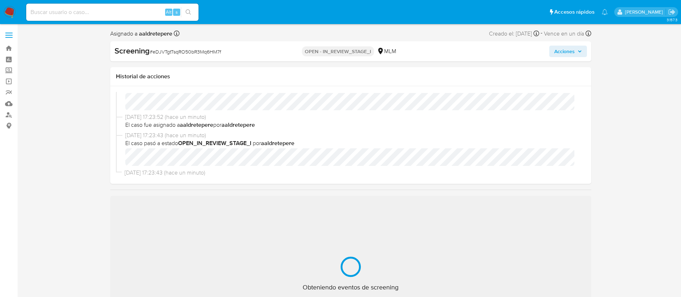
scroll to position [25, 0]
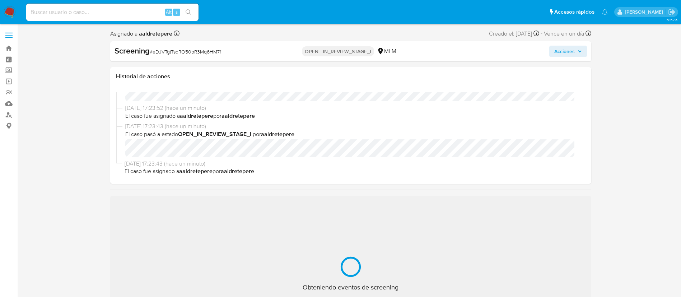
select select "10"
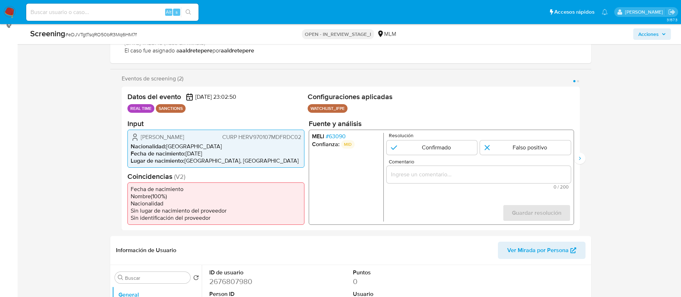
scroll to position [108, 0]
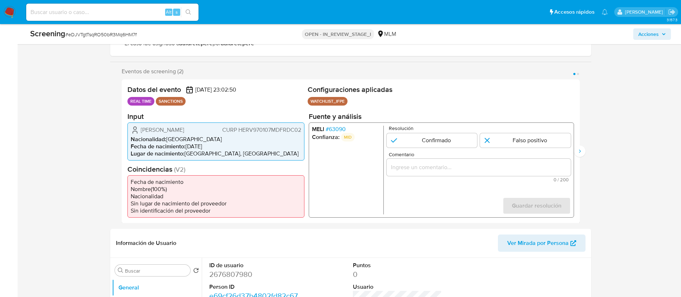
drag, startPoint x: 167, startPoint y: 137, endPoint x: 139, endPoint y: 130, distance: 28.9
click at [139, 130] on div "[PERSON_NAME] CURP HERV970107MDFRDC02" at bounding box center [216, 129] width 170 height 9
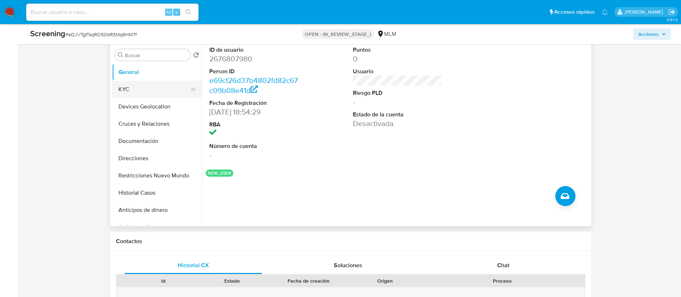
click at [154, 87] on button "KYC" at bounding box center [154, 89] width 84 height 17
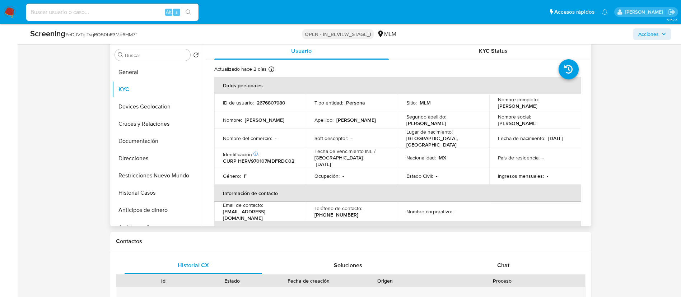
drag, startPoint x: 339, startPoint y: 168, endPoint x: 500, endPoint y: 149, distance: 162.2
click at [350, 167] on div "Fecha de vencimiento INE / [GEOGRAPHIC_DATA] : [DATE]" at bounding box center [351, 157] width 75 height 19
drag, startPoint x: 522, startPoint y: 147, endPoint x: 494, endPoint y: 151, distance: 28.4
click at [494, 148] on td "Fecha de nacimiento : [DEMOGRAPHIC_DATA]" at bounding box center [535, 137] width 92 height 19
copy p "[DATE]"
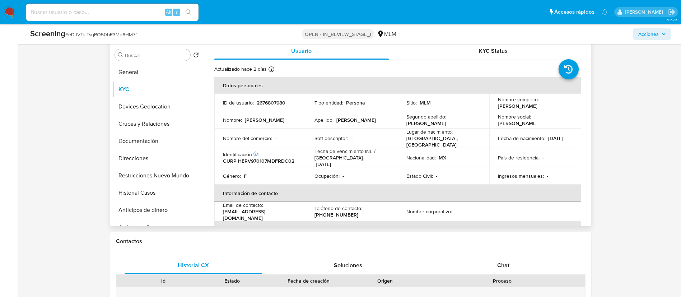
click at [265, 167] on td "Identificación CIC: 129252816 : CURP HERV970107MDFRDC02" at bounding box center [260, 157] width 92 height 19
click at [265, 164] on p "CURP HERV970107MDFRDC02" at bounding box center [258, 160] width 71 height 6
copy p "HERV970107MDFRDC02"
drag, startPoint x: 498, startPoint y: 149, endPoint x: 522, endPoint y: 150, distance: 24.4
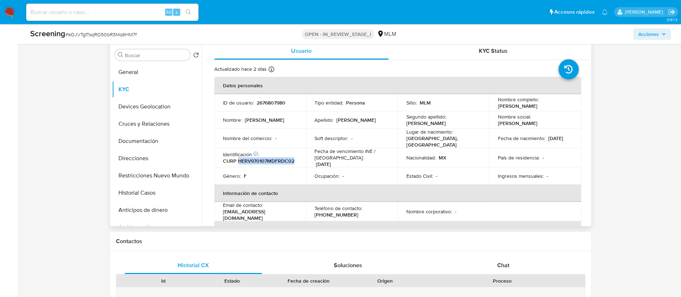
click at [522, 141] on div "Fecha de nacimiento : [DEMOGRAPHIC_DATA]" at bounding box center [535, 138] width 75 height 6
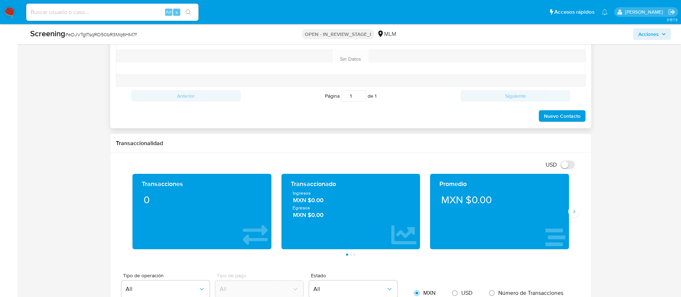
scroll to position [646, 0]
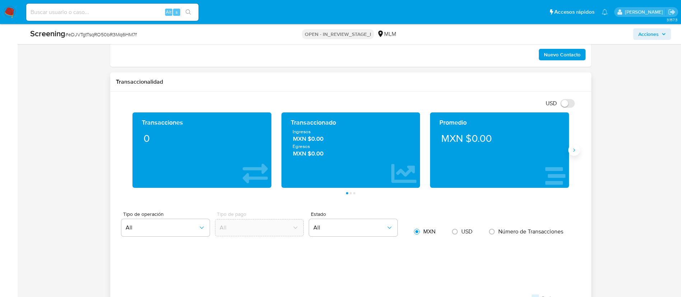
click at [571, 153] on icon "Siguiente" at bounding box center [574, 150] width 6 height 6
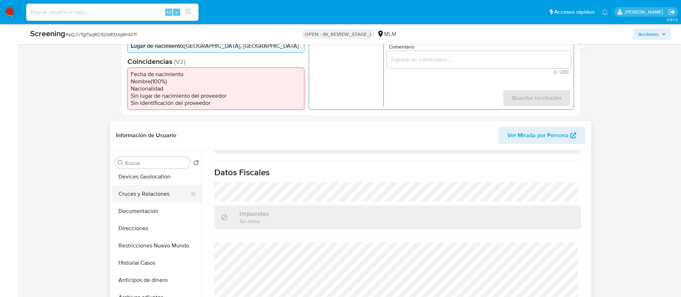
scroll to position [0, 0]
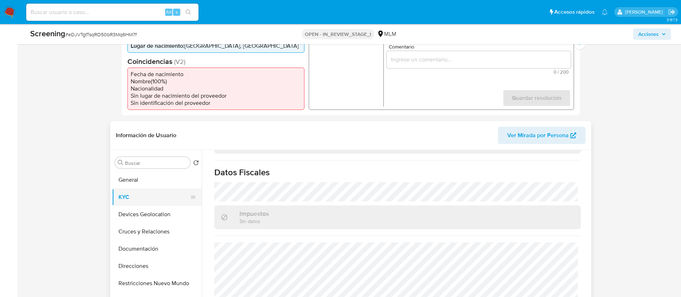
click at [135, 206] on button "KYC" at bounding box center [154, 196] width 84 height 17
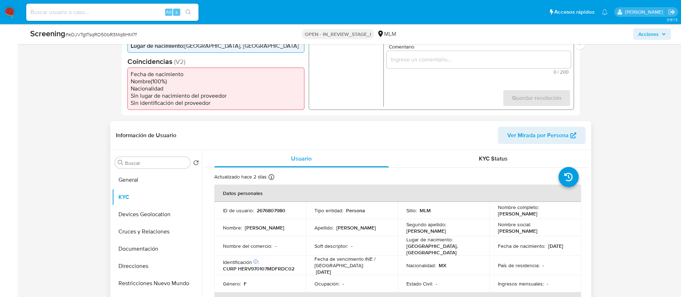
click at [272, 213] on p "2676807980" at bounding box center [270, 210] width 29 height 6
click at [273, 213] on p "2676807980" at bounding box center [270, 210] width 29 height 6
click at [272, 213] on p "2676807980" at bounding box center [270, 210] width 29 height 6
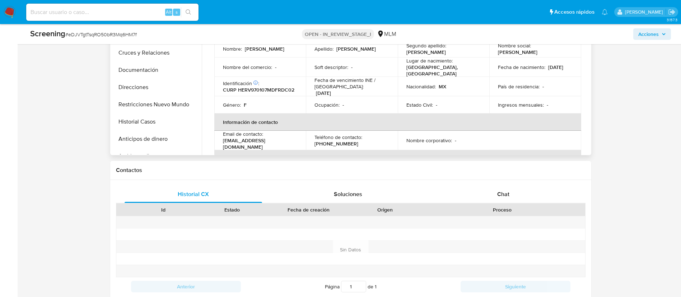
scroll to position [377, 0]
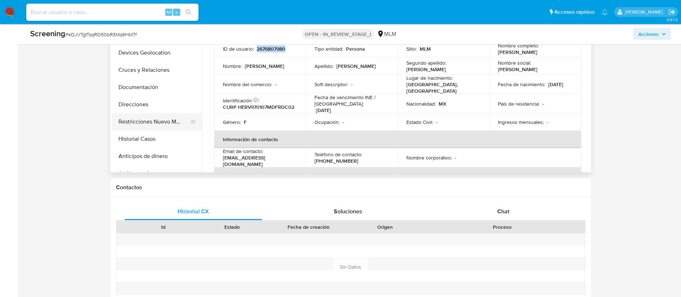
click at [157, 130] on button "Restricciones Nuevo Mundo" at bounding box center [154, 121] width 84 height 17
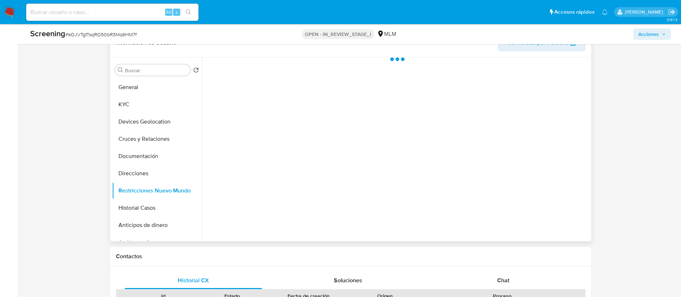
scroll to position [269, 0]
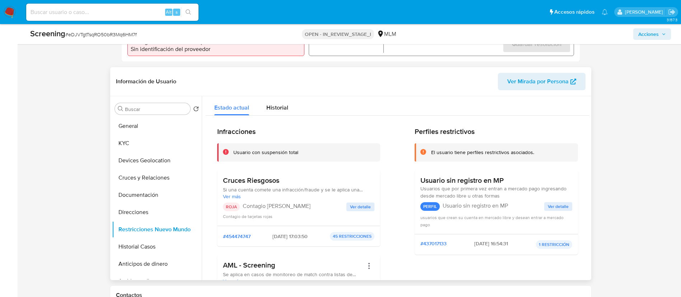
drag, startPoint x: 359, startPoint y: 212, endPoint x: 375, endPoint y: 112, distance: 101.4
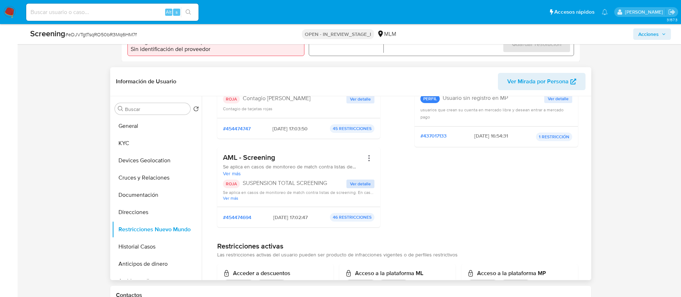
click at [363, 187] on span "Ver detalle" at bounding box center [360, 183] width 21 height 7
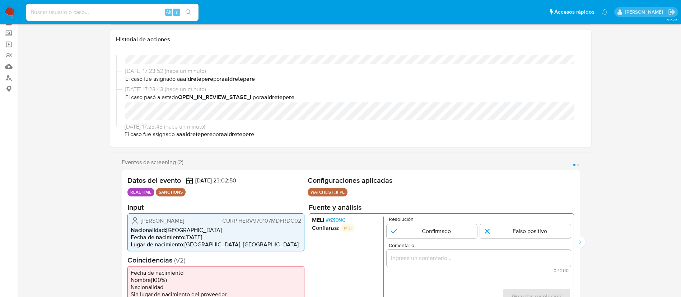
scroll to position [54, 0]
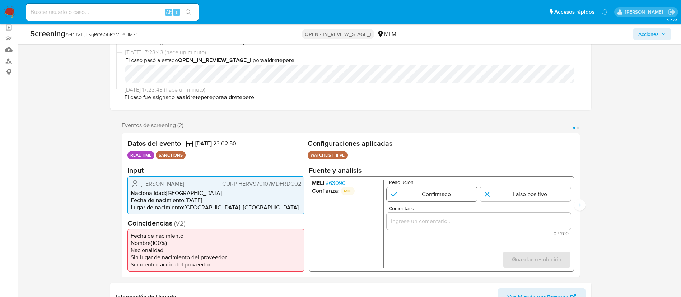
click at [458, 195] on input "1 de 2" at bounding box center [431, 194] width 91 height 14
radio input "true"
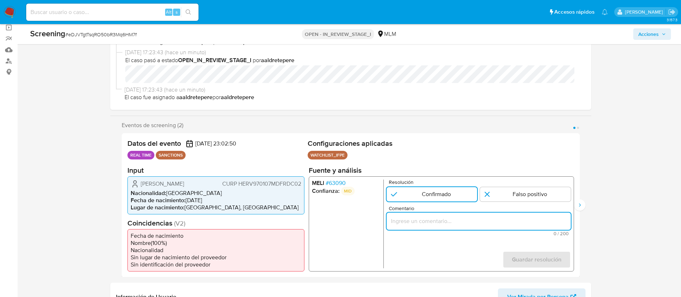
click at [436, 223] on input "Comentario" at bounding box center [478, 220] width 184 height 9
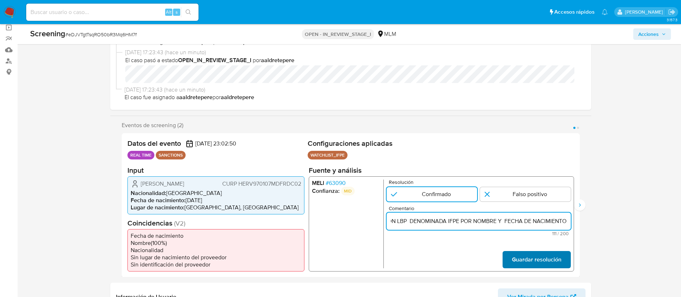
type input "SE CONFIRMA COINCIDENCIA EN LISTA DE SANCIONES INCLUSION LBP DENOMINADA IFPE PO…"
click at [528, 267] on span "Guardar resolución" at bounding box center [536, 259] width 50 height 16
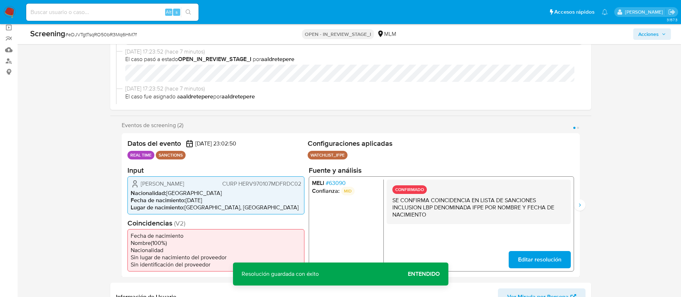
scroll to position [79, 0]
click at [563, 268] on button "Editar resolución" at bounding box center [539, 258] width 62 height 17
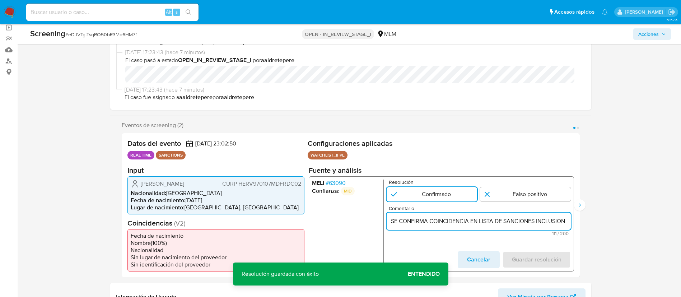
click at [454, 216] on input "SE CONFIRMA COINCIDENCIA EN LISTA DE SANCIONES INCLUSION LBP DENOMINADA IFPE PO…" at bounding box center [478, 220] width 184 height 9
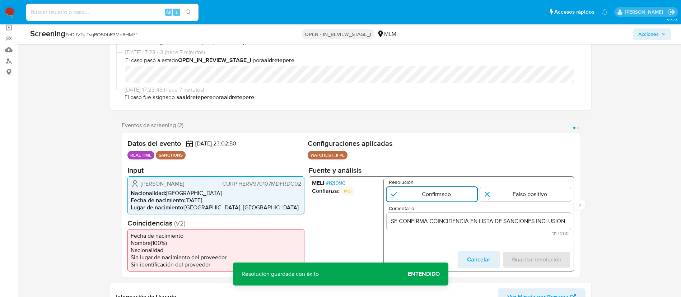
click at [445, 193] on input "1 de 2" at bounding box center [431, 194] width 91 height 14
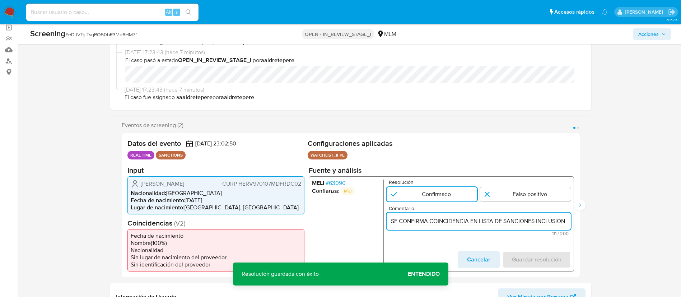
click at [417, 220] on input "SE CONFIRMA COINCIDENCIA EN LISTA DE SANCIONES INCLUSION LBP DENOMINADA IFPE PO…" at bounding box center [478, 220] width 184 height 9
click at [430, 274] on span "Entendido" at bounding box center [424, 274] width 32 height 0
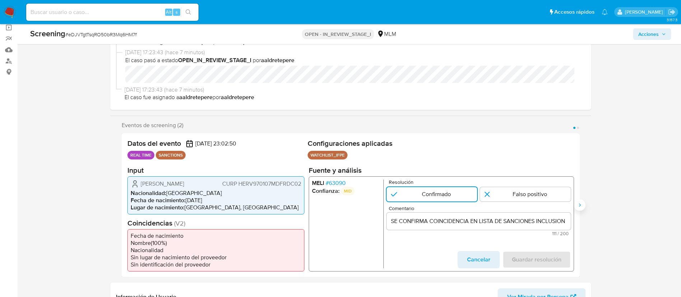
click at [578, 208] on icon "Siguiente" at bounding box center [579, 205] width 6 height 6
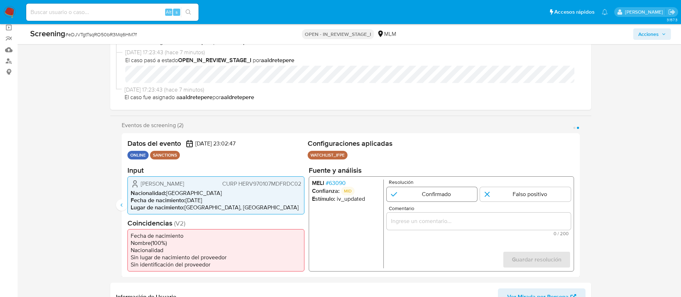
click at [422, 190] on input "2 de 2" at bounding box center [431, 194] width 91 height 14
radio input "true"
click at [437, 201] on input "2 de 2" at bounding box center [431, 194] width 91 height 14
click at [428, 227] on div "2 de 2" at bounding box center [478, 220] width 184 height 17
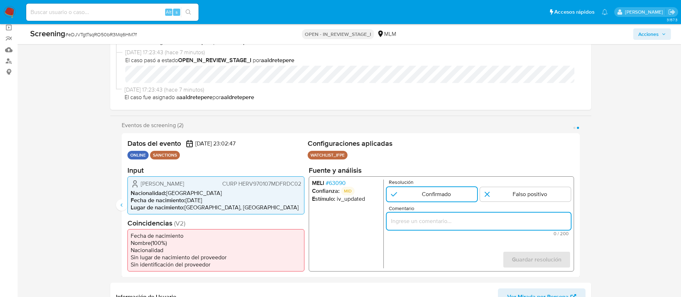
click at [429, 222] on input "Comentario" at bounding box center [478, 220] width 184 height 9
paste input "SE CONFIRMA COINCIDENCIA EN LISTA DE SANCIONES INCLUSION LBP DENOMINADA IFPE PO…"
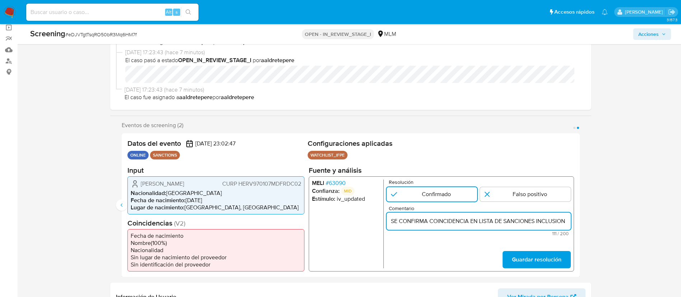
scroll to position [0, 171]
type input "SE CONFIRMA COINCIDENCIA EN LISTA DE SANCIONES INCLUSION LBP DENOMINADA IFPE PO…"
click at [510, 260] on button "Guardar resolución" at bounding box center [536, 258] width 68 height 17
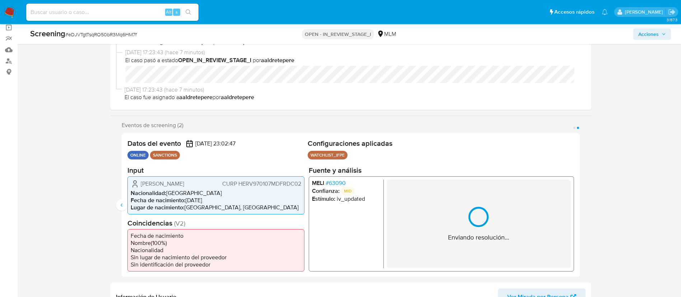
scroll to position [134, 0]
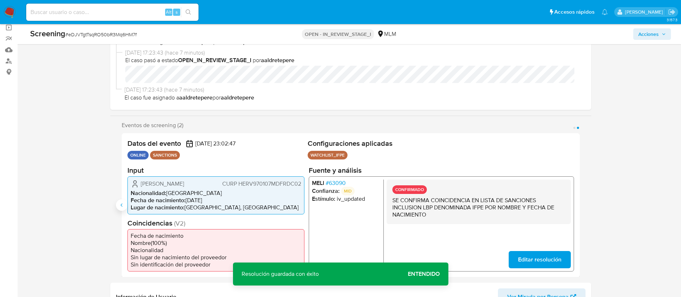
click at [119, 207] on icon "Anterior" at bounding box center [122, 205] width 6 height 6
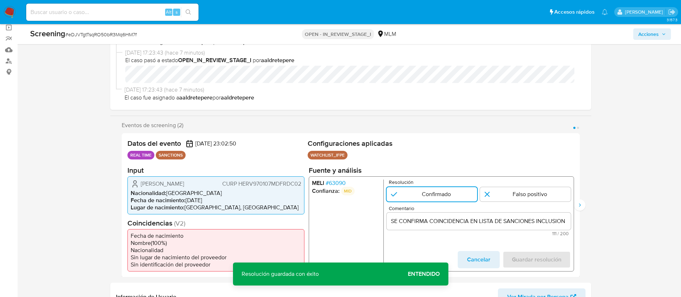
click at [475, 260] on span "Cancelar" at bounding box center [477, 259] width 23 height 16
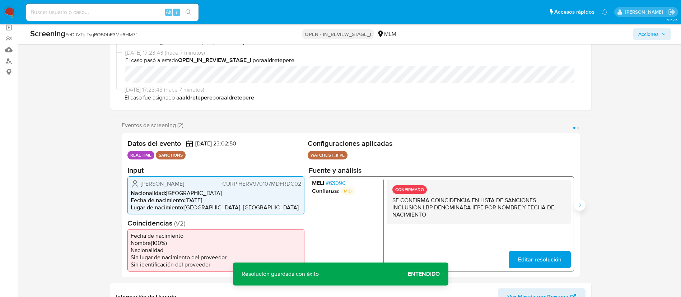
click at [578, 206] on icon "Siguiente" at bounding box center [579, 205] width 6 height 6
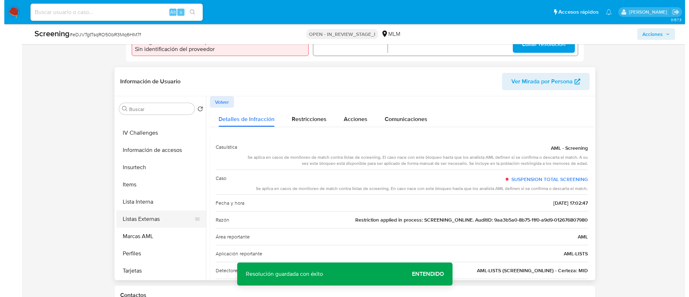
scroll to position [303, 0]
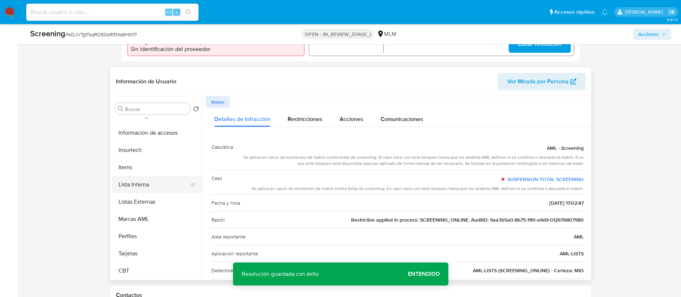
click at [142, 192] on button "Lista Interna" at bounding box center [154, 184] width 84 height 17
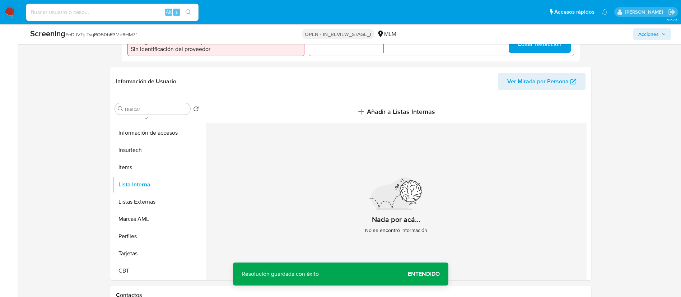
click at [429, 274] on span "Entendido" at bounding box center [424, 274] width 32 height 0
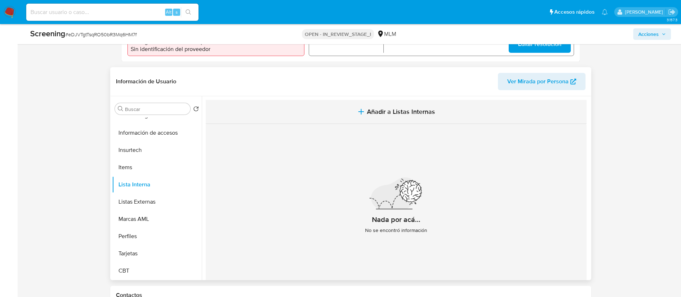
click at [419, 110] on button "Añadir a Listas Internas" at bounding box center [396, 112] width 381 height 24
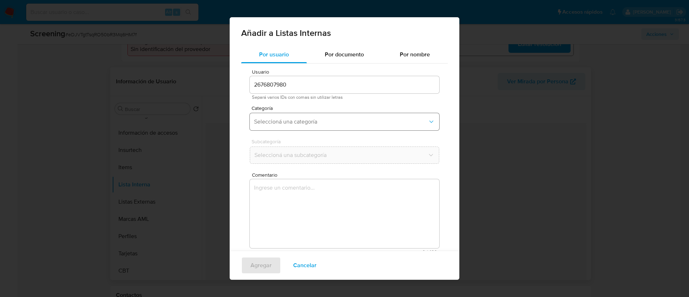
click at [312, 122] on span "Seleccioná una categoría" at bounding box center [341, 121] width 174 height 7
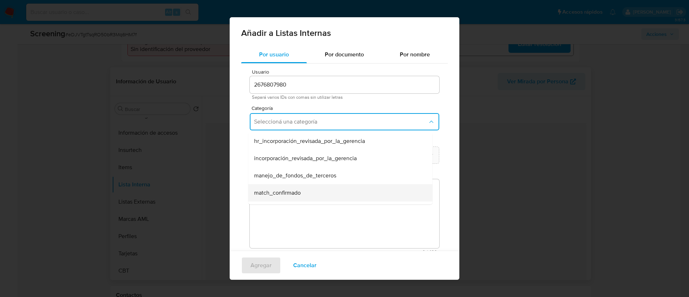
click at [298, 196] on span "match_confirmado" at bounding box center [277, 192] width 47 height 7
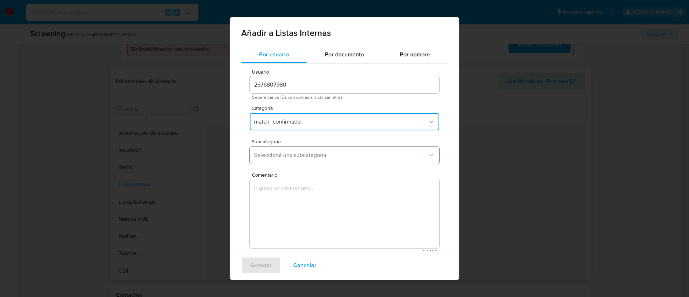
click at [306, 157] on span "Seleccioná una subcategoría" at bounding box center [341, 154] width 174 height 7
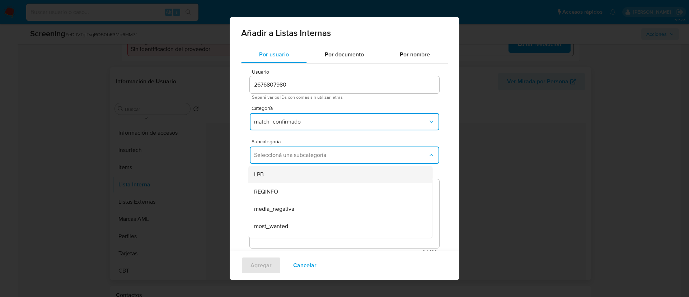
click at [295, 178] on div "LPB" at bounding box center [338, 174] width 168 height 17
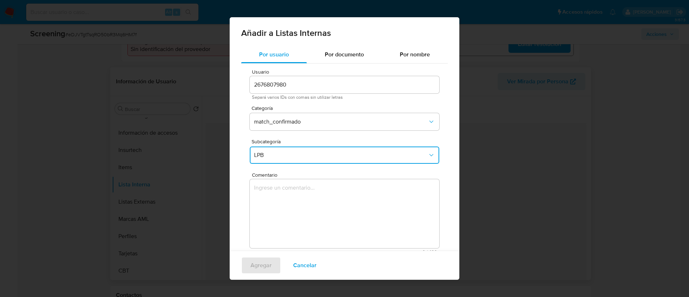
click at [299, 207] on textarea "Comentario" at bounding box center [344, 213] width 189 height 69
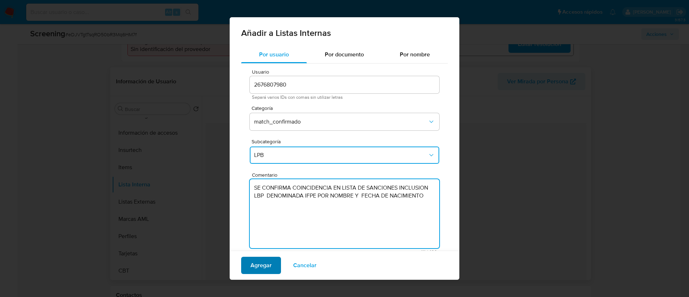
type textarea "SE CONFIRMA COINCIDENCIA EN LISTA DE SANCIONES INCLUSION LBP DENOMINADA IFPE PO…"
click at [260, 271] on span "Agregar" at bounding box center [260, 265] width 21 height 16
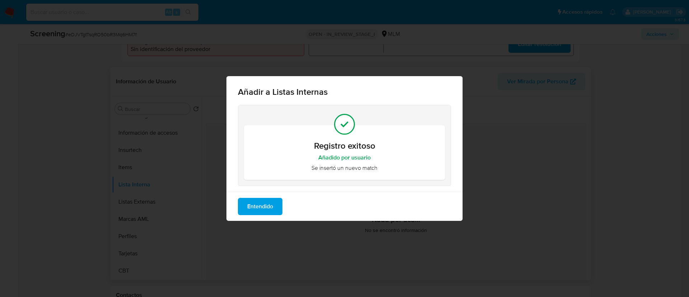
click at [257, 208] on span "Entendido" at bounding box center [260, 206] width 26 height 16
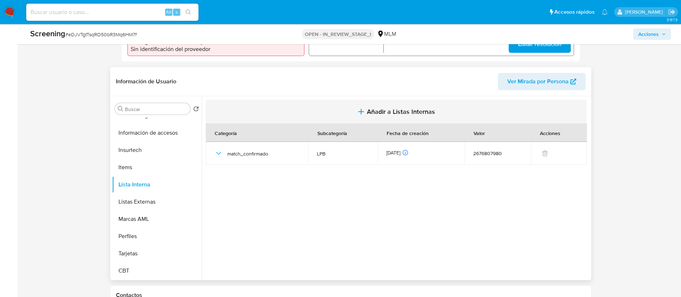
drag, startPoint x: 392, startPoint y: 106, endPoint x: 392, endPoint y: 114, distance: 7.9
click at [392, 114] on button "Añadir a Listas Internas" at bounding box center [396, 112] width 381 height 24
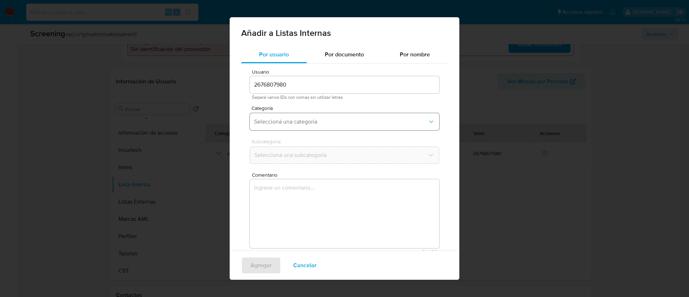
click at [295, 123] on span "Seleccioná una categoría" at bounding box center [341, 121] width 174 height 7
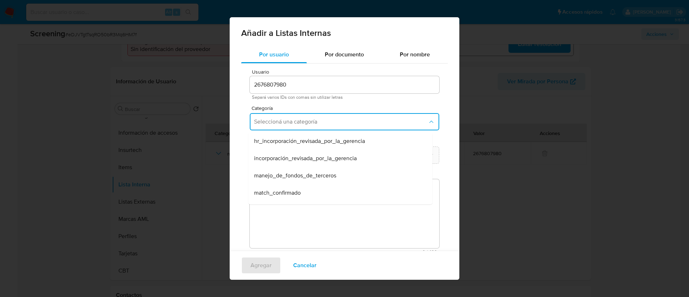
drag, startPoint x: 279, startPoint y: 193, endPoint x: 279, endPoint y: 188, distance: 5.0
click at [279, 192] on span "match_confirmado" at bounding box center [277, 192] width 47 height 7
drag, startPoint x: 284, startPoint y: 162, endPoint x: 286, endPoint y: 155, distance: 7.7
click at [285, 161] on button "Seleccioná una subcategoría" at bounding box center [344, 154] width 189 height 17
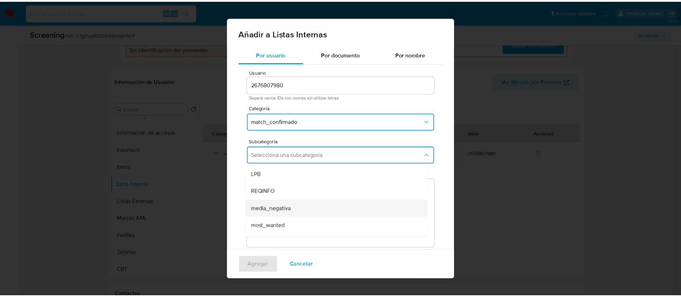
scroll to position [49, 0]
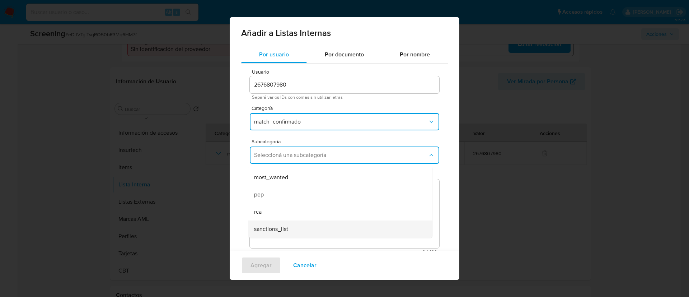
click at [284, 232] on span "sanctions_list" at bounding box center [271, 228] width 34 height 7
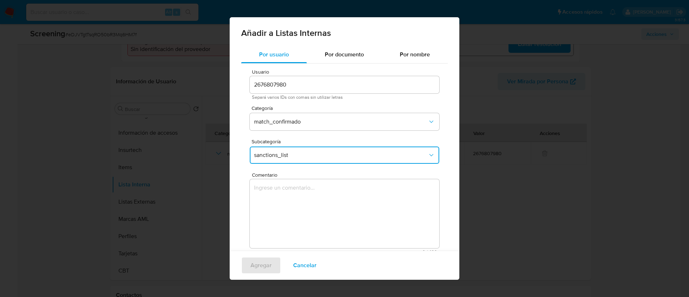
click at [288, 208] on textarea "Comentario" at bounding box center [344, 213] width 189 height 69
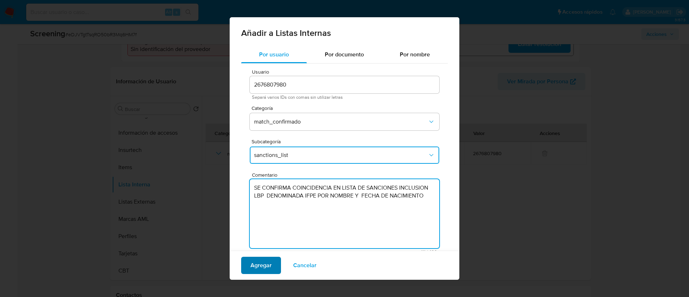
type textarea "SE CONFIRMA COINCIDENCIA EN LISTA DE SANCIONES INCLUSION LBP DENOMINADA IFPE PO…"
click at [269, 267] on span "Agregar" at bounding box center [260, 265] width 21 height 16
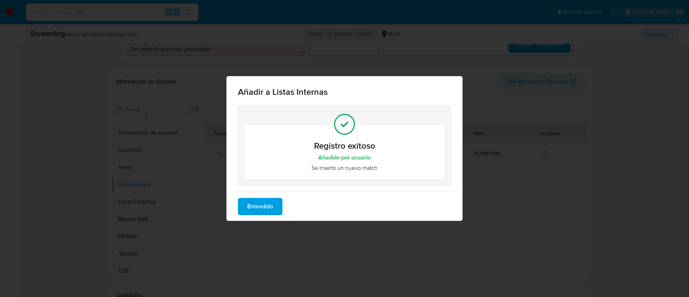
click at [259, 206] on span "Entendido" at bounding box center [260, 206] width 26 height 16
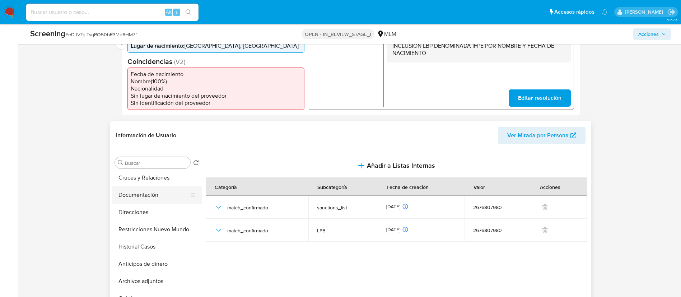
scroll to position [108, 0]
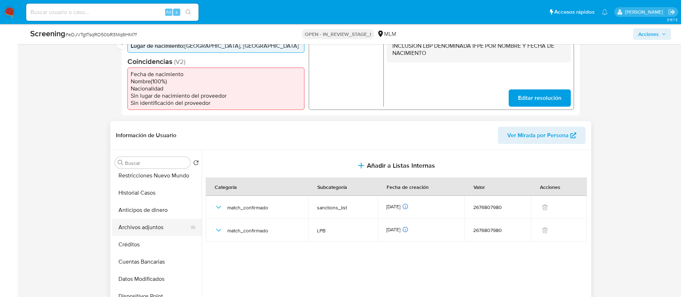
click at [157, 234] on button "Archivos adjuntos" at bounding box center [154, 226] width 84 height 17
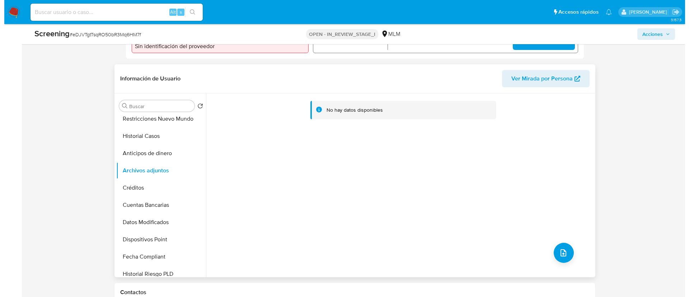
scroll to position [377, 0]
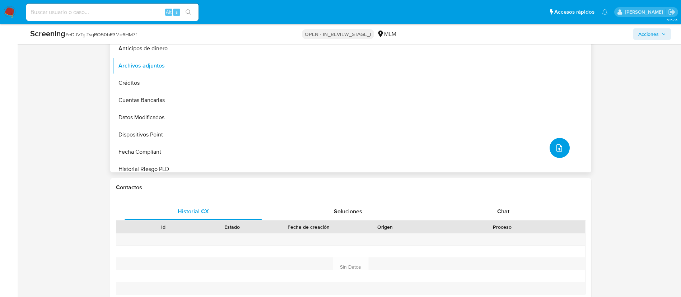
click at [549, 158] on button "upload-file" at bounding box center [559, 148] width 20 height 20
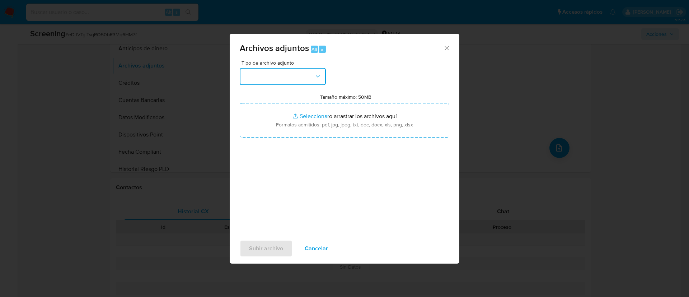
click at [289, 78] on button "button" at bounding box center [283, 76] width 86 height 17
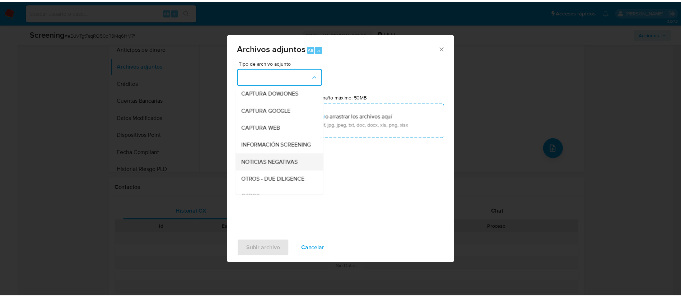
scroll to position [74, 0]
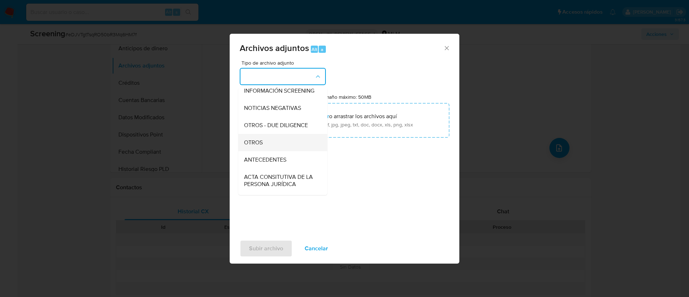
click at [257, 146] on span "OTROS" at bounding box center [253, 142] width 19 height 7
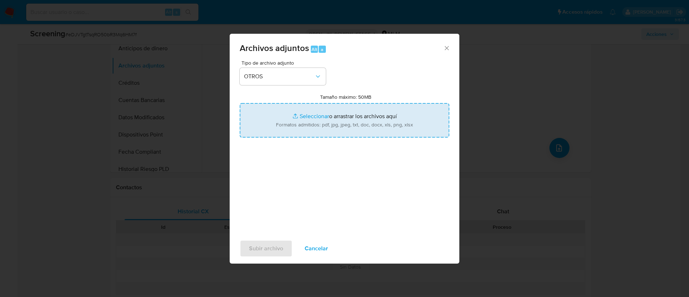
click at [303, 116] on input "Tamaño máximo: 50MB Seleccionar archivos" at bounding box center [345, 120] width 210 height 34
type input "C:\fakepath\SCRENNING Victoria Isabel Hernandez Rodriguez.docx"
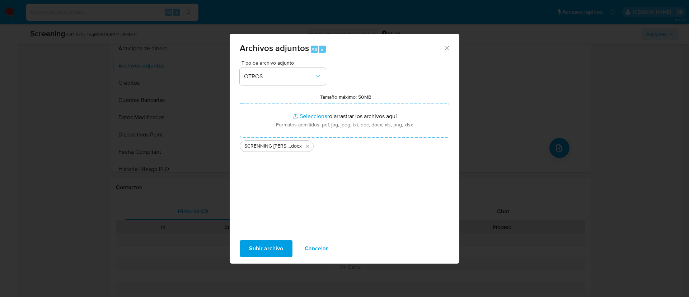
click at [264, 242] on span "Subir archivo" at bounding box center [266, 248] width 34 height 16
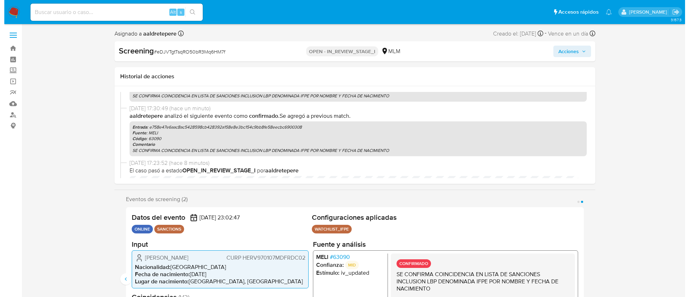
scroll to position [0, 0]
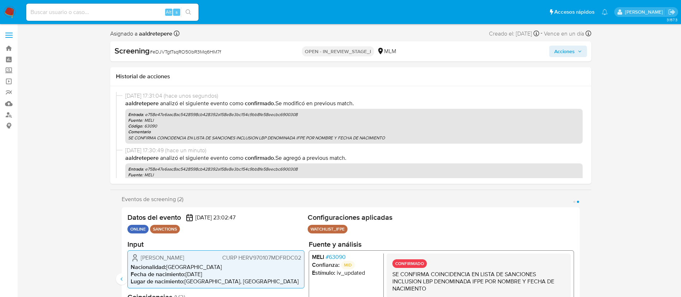
click at [573, 53] on span "Acciones" at bounding box center [564, 51] width 20 height 11
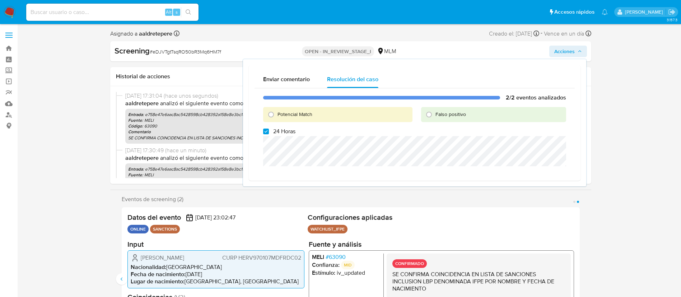
click at [285, 129] on span "24 Horas" at bounding box center [284, 131] width 22 height 7
click at [269, 129] on input "24 Horas" at bounding box center [266, 131] width 6 height 6
checkbox input "false"
click at [280, 116] on span "Potencial Match" at bounding box center [294, 113] width 35 height 7
click at [277, 116] on input "Potencial Match" at bounding box center [270, 114] width 11 height 11
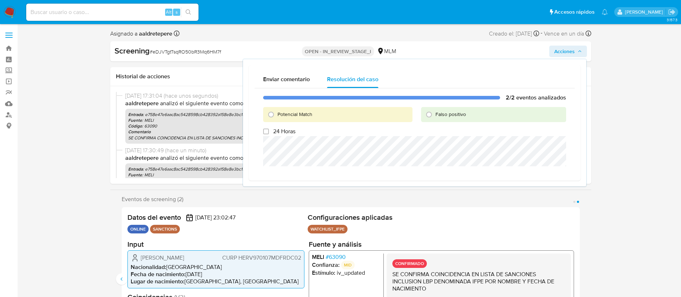
radio input "true"
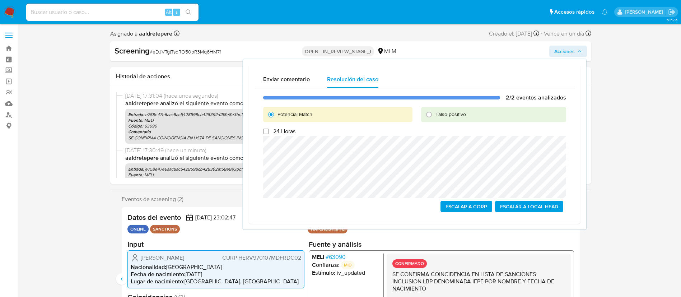
click at [535, 205] on span "Escalar a Local Head" at bounding box center [529, 206] width 58 height 10
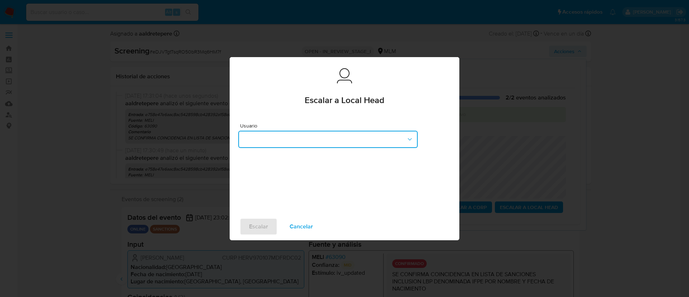
click at [345, 136] on button "button" at bounding box center [327, 139] width 179 height 17
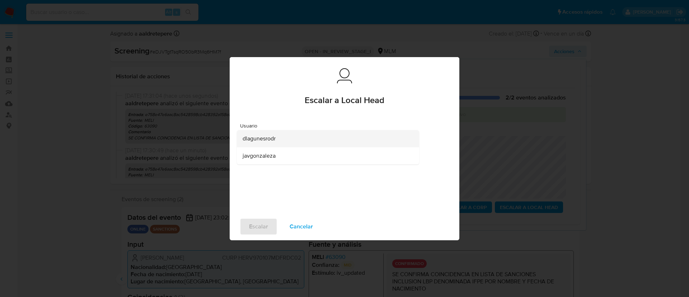
click at [272, 136] on span "dlagunesrodr" at bounding box center [259, 138] width 33 height 7
drag, startPoint x: 253, startPoint y: 225, endPoint x: 256, endPoint y: 220, distance: 5.5
click at [253, 225] on span "Escalar" at bounding box center [258, 226] width 19 height 16
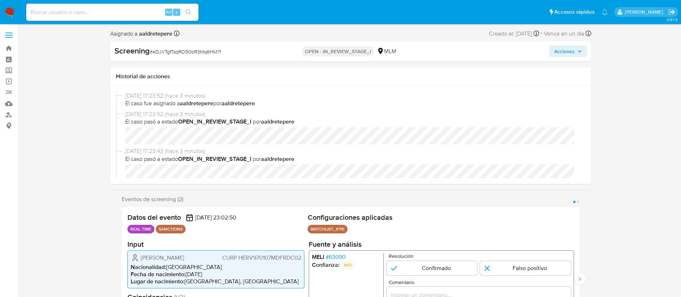
select select "10"
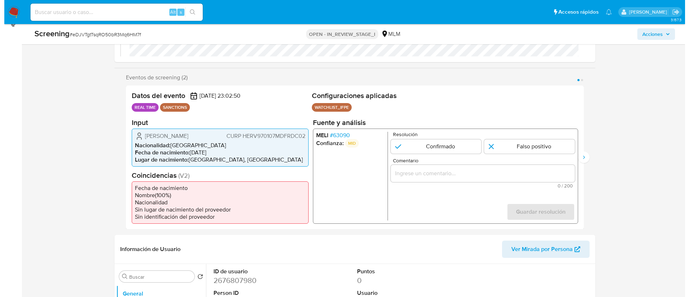
scroll to position [54, 0]
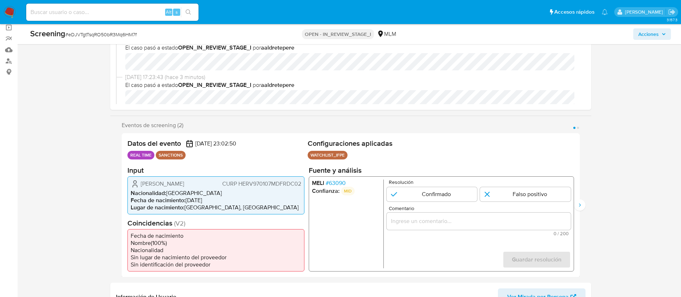
click at [339, 181] on span "# 63090" at bounding box center [335, 182] width 20 height 7
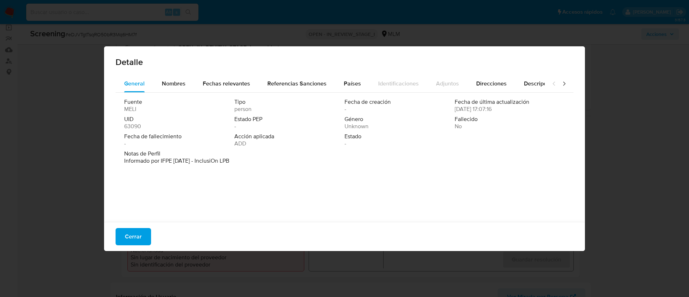
drag, startPoint x: 231, startPoint y: 146, endPoint x: 242, endPoint y: 163, distance: 20.3
click at [234, 146] on div "Fuente [PERSON_NAME] Tipo person Fecha de creación - Fecha de última actualizac…" at bounding box center [344, 124] width 441 height 52
click at [227, 77] on div "Fechas relevantes" at bounding box center [226, 83] width 47 height 17
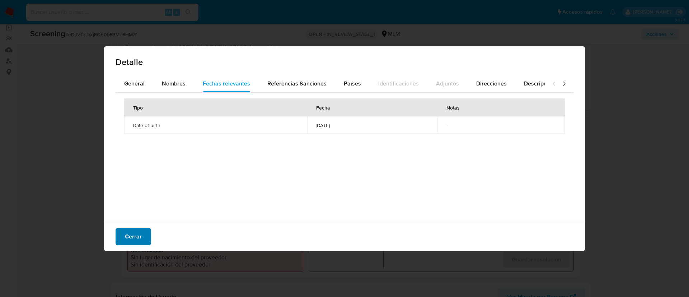
click at [131, 232] on span "Cerrar" at bounding box center [133, 237] width 17 height 16
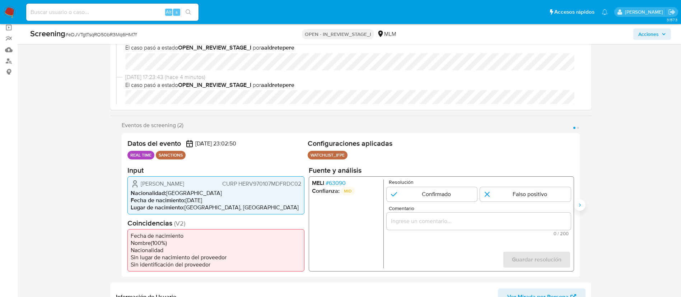
click at [580, 208] on icon "Siguiente" at bounding box center [579, 205] width 6 height 6
click at [338, 182] on span "# 63090" at bounding box center [335, 182] width 20 height 7
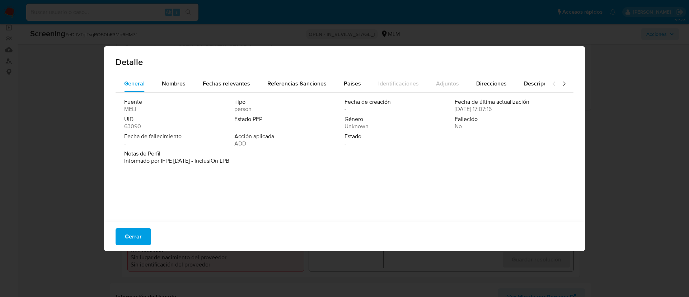
drag, startPoint x: 173, startPoint y: 157, endPoint x: 281, endPoint y: 147, distance: 108.8
click at [281, 147] on div "Fuente MELI Tipo person Fecha de creación - Fecha de última actualización 09/02…" at bounding box center [345, 156] width 458 height 126
click at [281, 139] on span "Acción aplicada" at bounding box center [288, 136] width 109 height 7
click at [220, 76] on div "Fechas relevantes" at bounding box center [226, 83] width 47 height 17
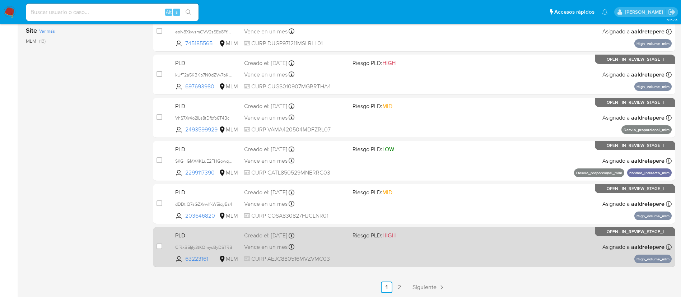
scroll to position [270, 0]
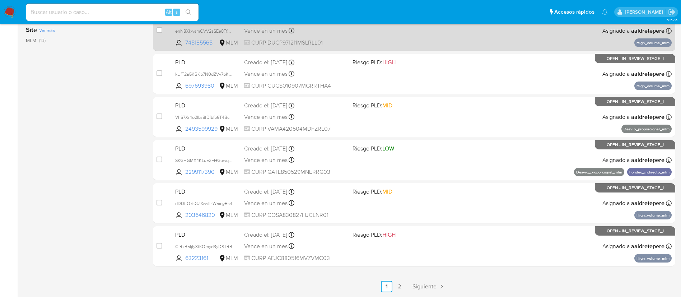
click at [429, 287] on span "Siguiente" at bounding box center [424, 286] width 24 height 6
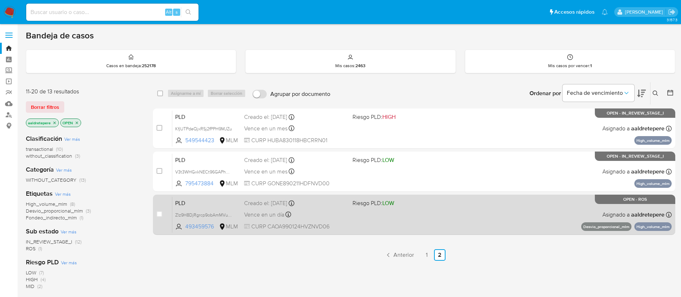
click at [437, 215] on div "PLD Zlz9H8DjRgrcp9obAmMVu4P3 493459576 MLM Riesgo PLD: LOW Creado el: 12/07/202…" at bounding box center [421, 214] width 499 height 36
click at [514, 220] on div "PLD Zlz9H8DjRgrcp9obAmMVu4P3 493459576 MLM Riesgo PLD: LOW Creado el: 12/07/202…" at bounding box center [421, 214] width 499 height 36
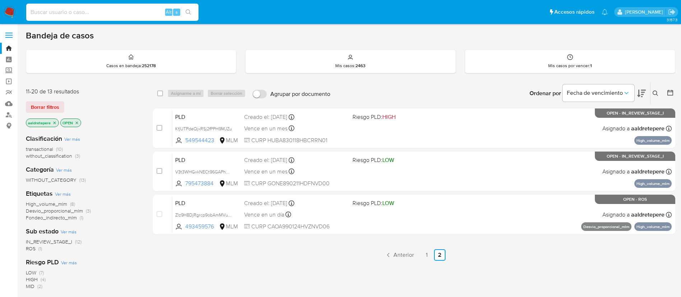
drag, startPoint x: 70, startPoint y: 9, endPoint x: 56, endPoint y: 8, distance: 14.1
click at [69, 8] on input at bounding box center [112, 12] width 172 height 9
paste input "294571874"
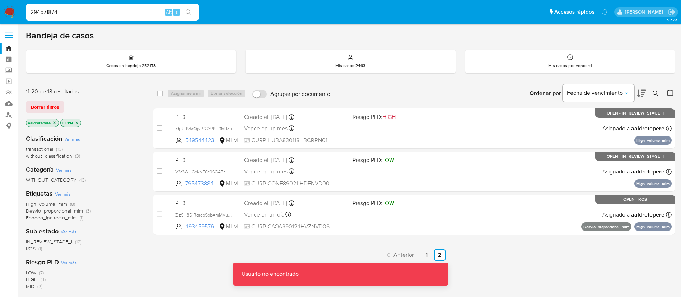
click at [121, 10] on input "294571874" at bounding box center [112, 12] width 172 height 9
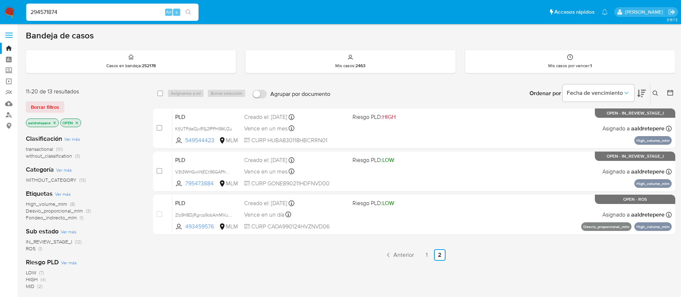
type input "294571874"
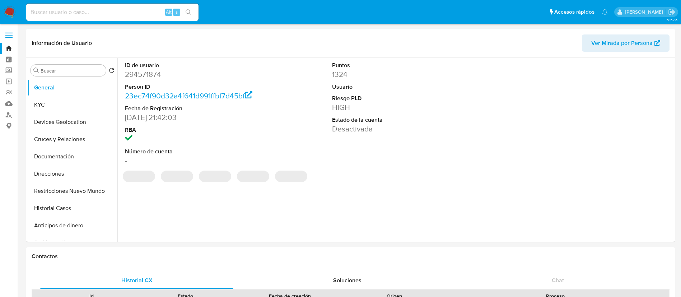
select select "10"
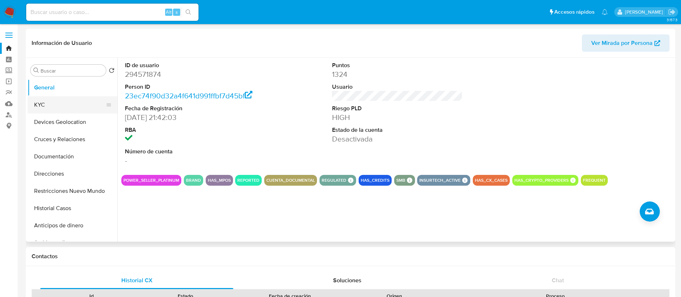
click at [75, 103] on button "KYC" at bounding box center [70, 104] width 84 height 17
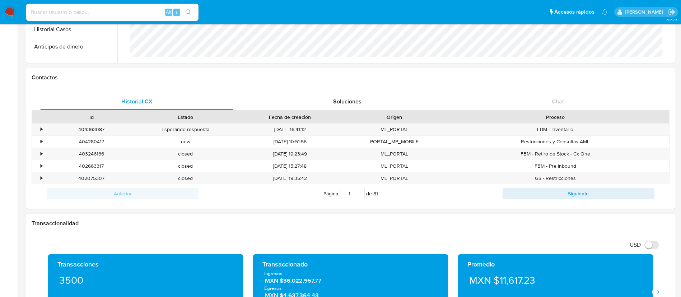
scroll to position [215, 0]
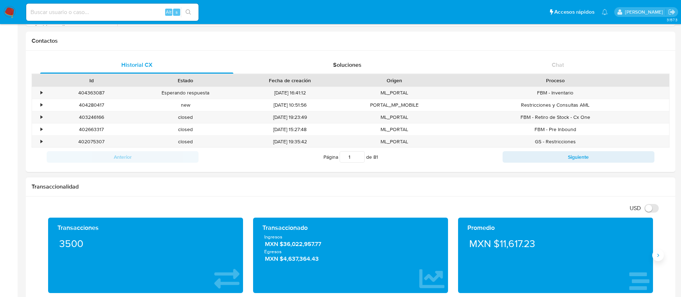
click at [657, 257] on icon "Siguiente" at bounding box center [658, 255] width 6 height 6
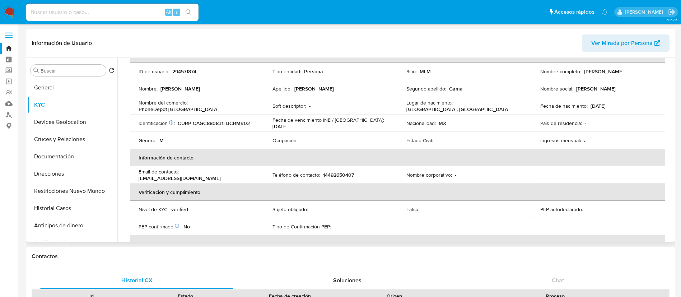
scroll to position [0, 0]
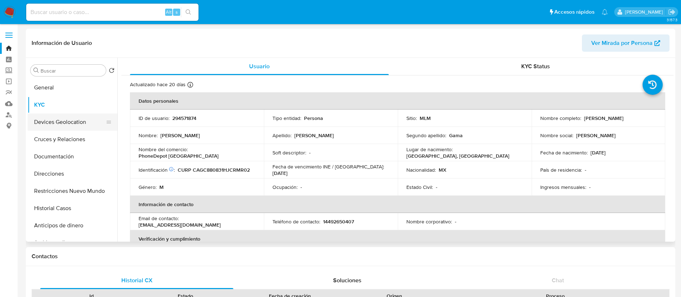
click at [83, 124] on button "Devices Geolocation" at bounding box center [70, 121] width 84 height 17
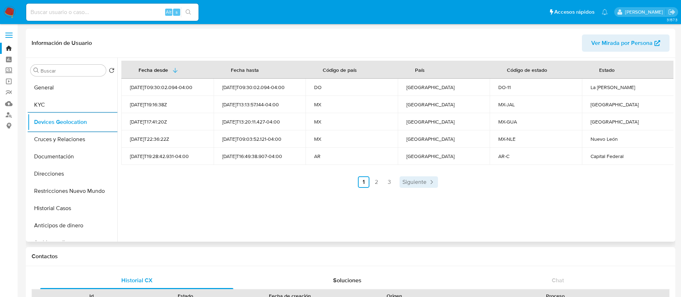
click at [419, 184] on span "Siguiente" at bounding box center [414, 182] width 24 height 6
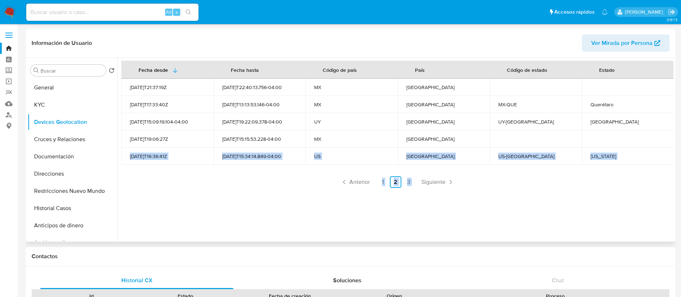
drag, startPoint x: 582, startPoint y: 136, endPoint x: 507, endPoint y: 174, distance: 83.8
click at [546, 174] on div "Fecha desde Fecha hasta Código de país País Código de estado Estado 2021-08-26T…" at bounding box center [397, 124] width 552 height 127
click at [442, 180] on span "Siguiente" at bounding box center [433, 182] width 24 height 6
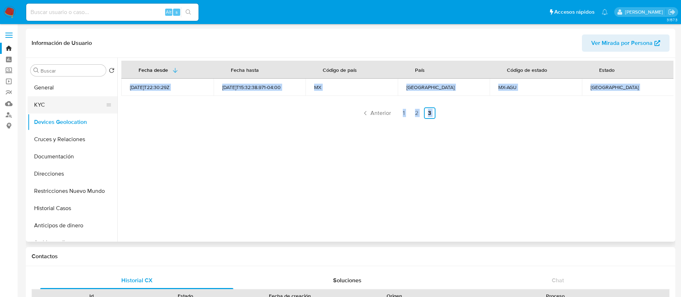
click at [65, 104] on button "KYC" at bounding box center [70, 104] width 84 height 17
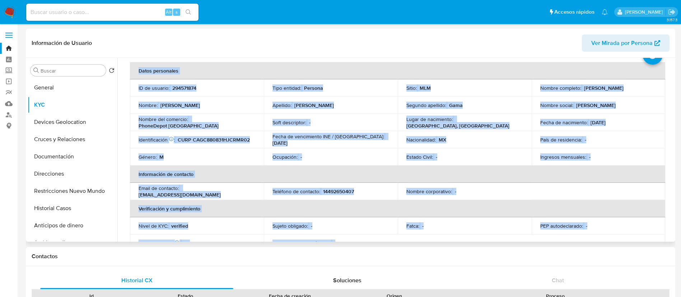
scroll to position [42, 0]
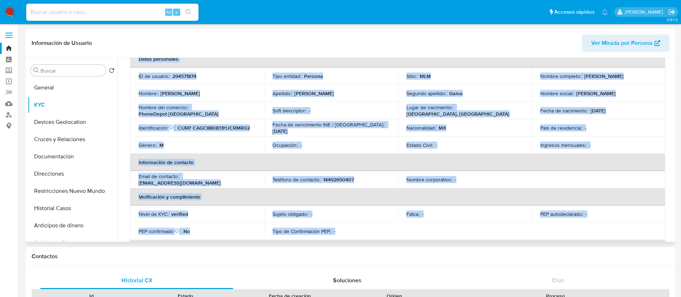
drag, startPoint x: 609, startPoint y: 114, endPoint x: 590, endPoint y: 165, distance: 55.0
click at [609, 115] on td "Fecha de nacimiento : 31/08/1988" at bounding box center [598, 110] width 134 height 17
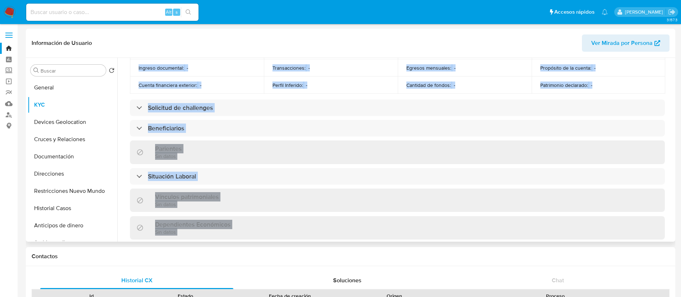
scroll to position [257, 0]
click at [310, 150] on div "Parientes Sin datos" at bounding box center [397, 151] width 535 height 23
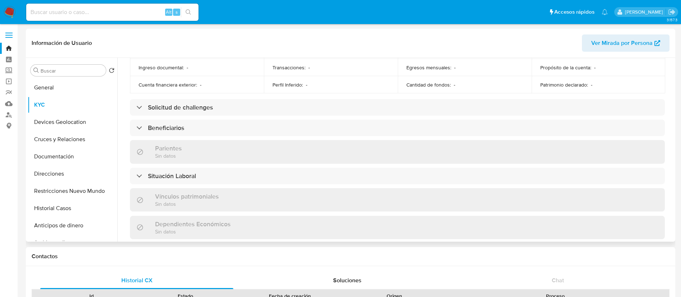
click at [183, 118] on div "Actualizado hace 20 días Creado: 07/04/2020 10:22:07 Actualizado: 19/08/2025 13…" at bounding box center [397, 116] width 552 height 596
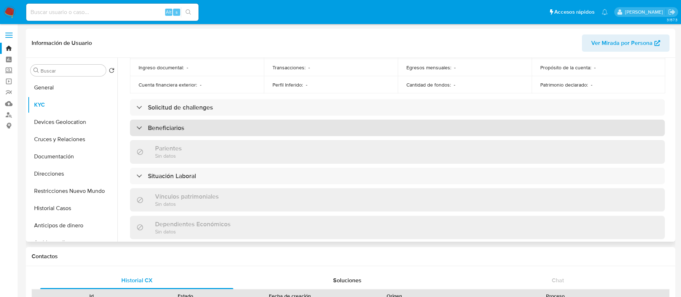
click at [182, 127] on h3 "Beneficiarios" at bounding box center [166, 128] width 36 height 8
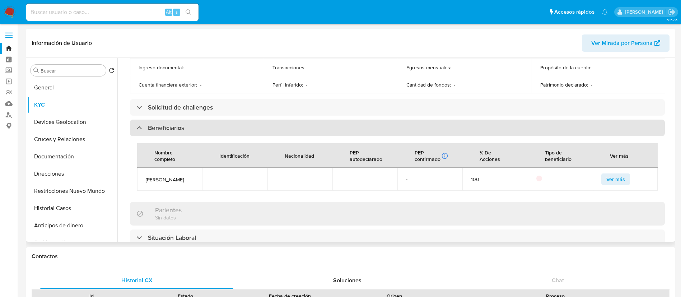
click at [182, 127] on h3 "Beneficiarios" at bounding box center [166, 128] width 36 height 8
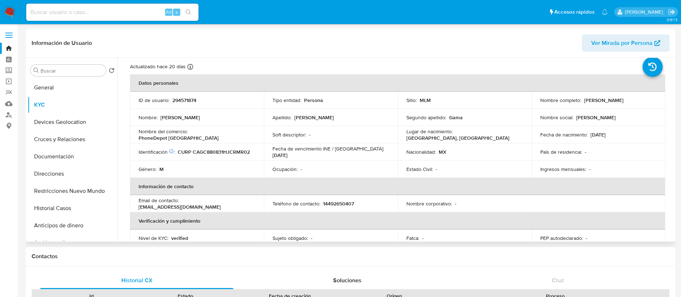
scroll to position [0, 0]
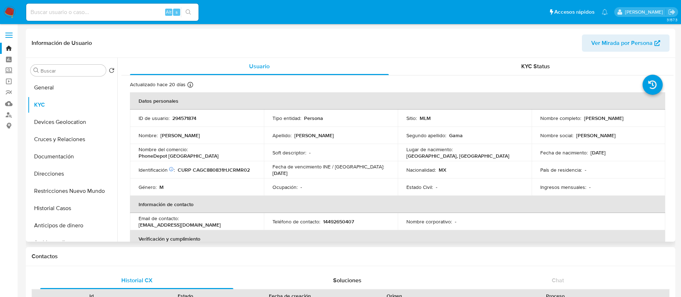
click at [509, 208] on th "Información de contacto" at bounding box center [397, 204] width 535 height 17
click at [116, 10] on input at bounding box center [112, 12] width 172 height 9
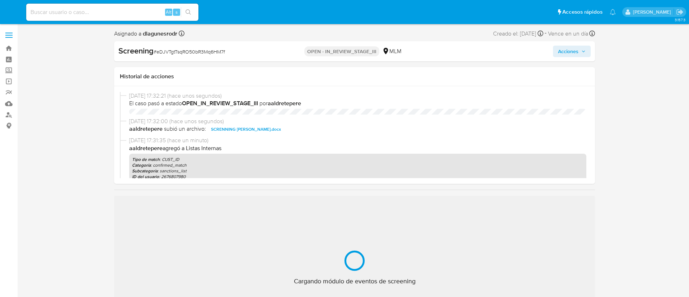
select select "10"
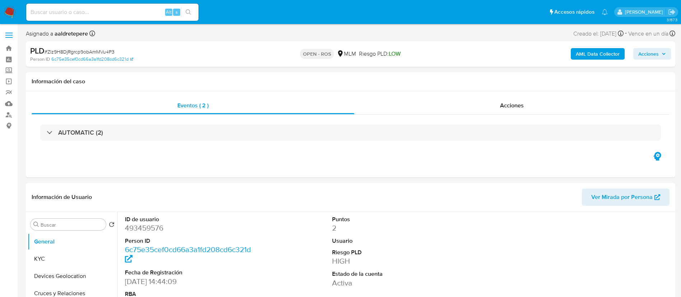
select select "10"
click at [46, 255] on button "KYC" at bounding box center [70, 258] width 84 height 17
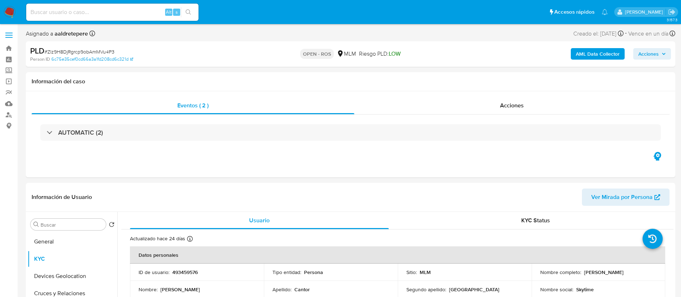
click at [90, 49] on span "# Zlz9H8DjRgrcp9obAmMVu4P3" at bounding box center [79, 51] width 70 height 7
copy span "Zlz9H8DjRgrcp9obAmMVu4P3"
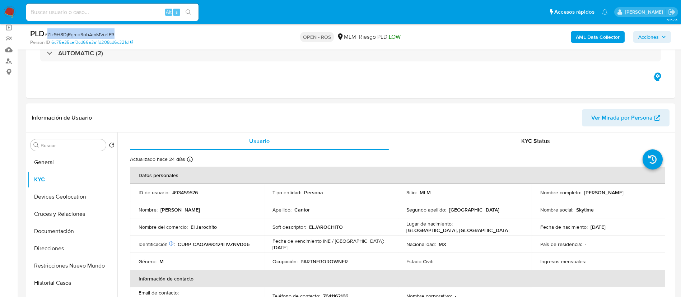
click at [663, 37] on icon "button" at bounding box center [663, 37] width 4 height 4
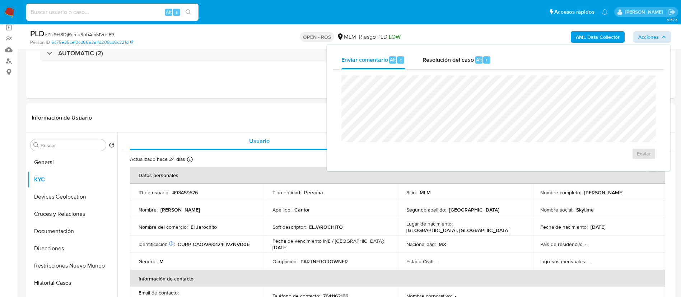
drag, startPoint x: 455, startPoint y: 48, endPoint x: 437, endPoint y: 74, distance: 30.9
click at [453, 50] on div "Enviar comentario Alt c Resolución del caso Alt r Enviar" at bounding box center [498, 108] width 343 height 126
click at [441, 59] on span "Resolución del caso" at bounding box center [447, 59] width 51 height 8
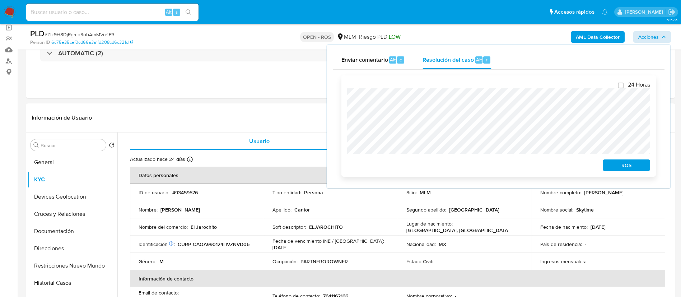
click at [636, 168] on span "ROS" at bounding box center [625, 165] width 37 height 10
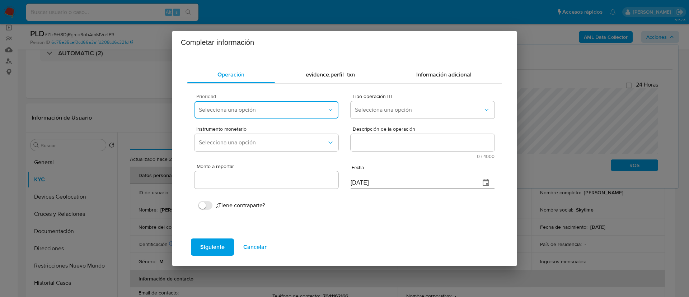
click at [280, 115] on button "Selecciona una opción" at bounding box center [266, 109] width 144 height 17
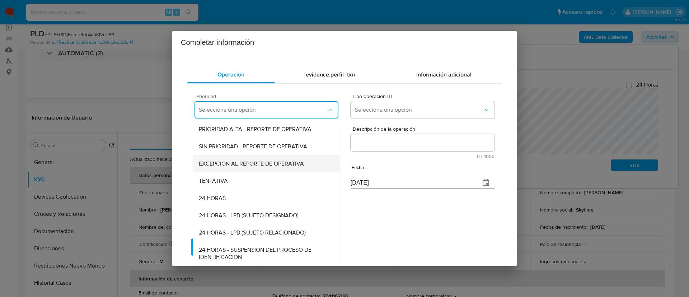
click at [292, 164] on span "EXCEPCION AL REPORTE DE OPERATIVA" at bounding box center [251, 163] width 105 height 7
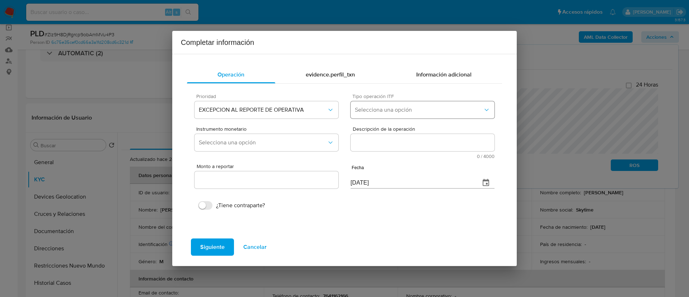
drag, startPoint x: 392, startPoint y: 98, endPoint x: 392, endPoint y: 111, distance: 12.6
click at [393, 99] on span "Tipo operación ITF" at bounding box center [424, 96] width 144 height 5
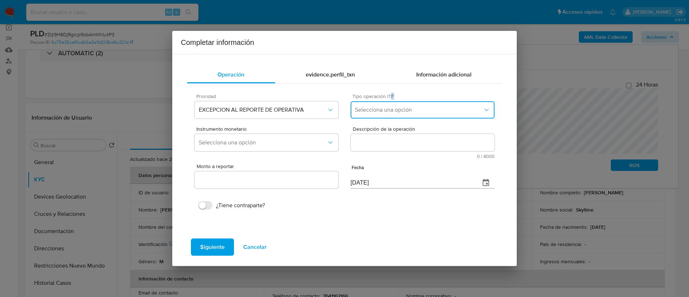
click at [388, 116] on button "Selecciona una opción" at bounding box center [422, 109] width 144 height 17
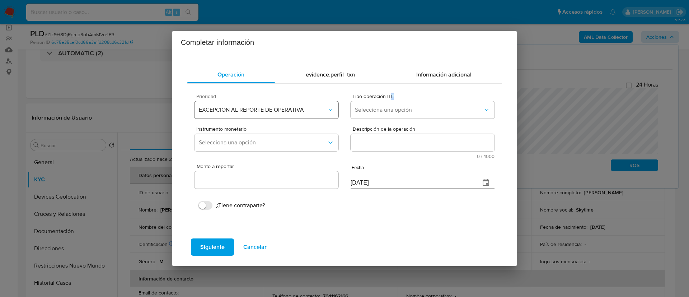
click at [297, 107] on span "EXCEPCION AL REPORTE DE OPERATIVA" at bounding box center [263, 109] width 128 height 7
click at [386, 110] on span "Selecciona una opción" at bounding box center [419, 109] width 128 height 7
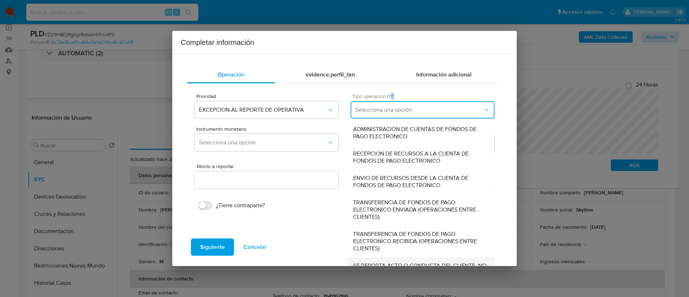
click at [408, 257] on div "SE REPORTA ACTO O CONDUCTA DEL CLIENTE, NO EXISTE OPERACION RELACIONADA A REPOR…" at bounding box center [420, 269] width 135 height 24
type input "0.00"
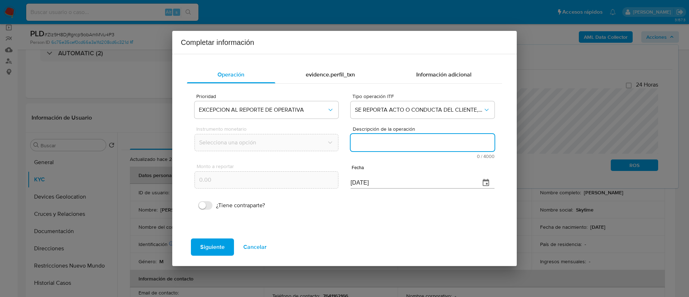
click at [403, 141] on textarea "Descripción de la operación" at bounding box center [422, 142] width 144 height 17
paste textarea "CLIENTE ADOLFO ANGEL CANTOR OVIEDO NUMERO DE CLIENTE 493459576 Y NUMERO CUENTA …"
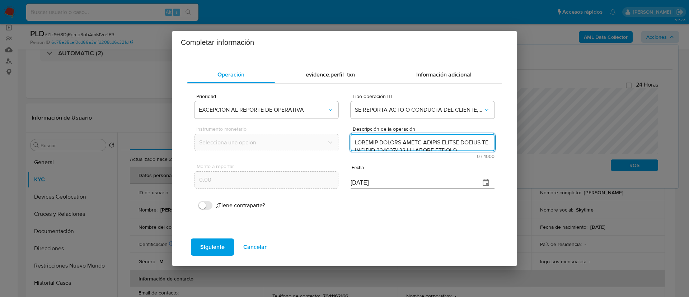
scroll to position [334, 0]
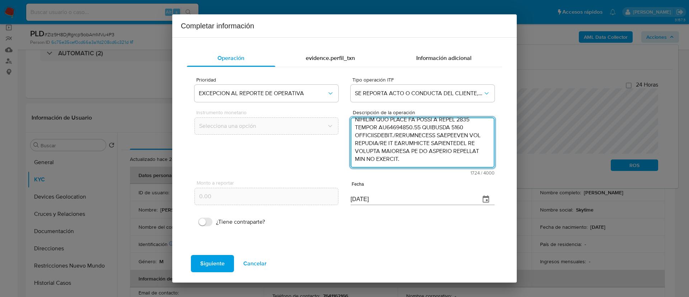
type textarea "CLIENTE ADOLFO ANGEL CANTOR OVIEDO NUMERO DE CLIENTE 493459576 Y NUMERO CUENTA …"
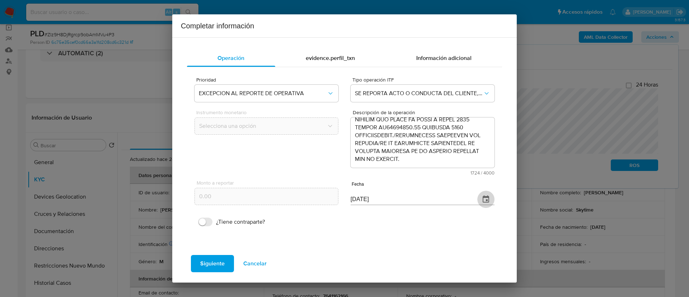
click at [484, 197] on icon "button" at bounding box center [485, 198] width 6 height 7
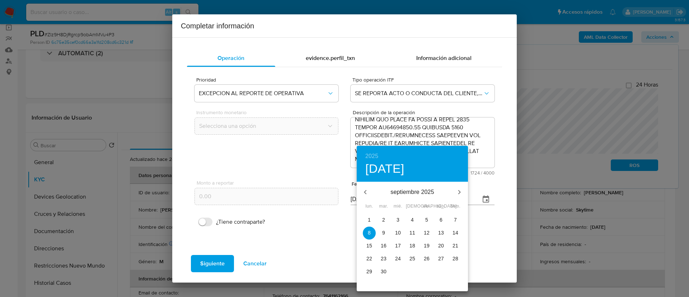
click at [370, 192] on button "button" at bounding box center [365, 191] width 17 height 17
click at [368, 285] on p "30" at bounding box center [369, 284] width 6 height 7
type input "30/06/2025"
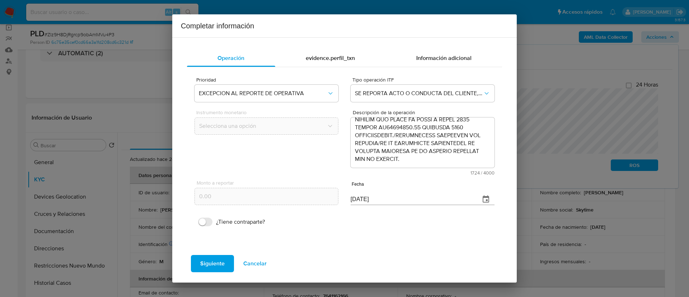
click at [217, 262] on span "Siguiente" at bounding box center [212, 263] width 24 height 16
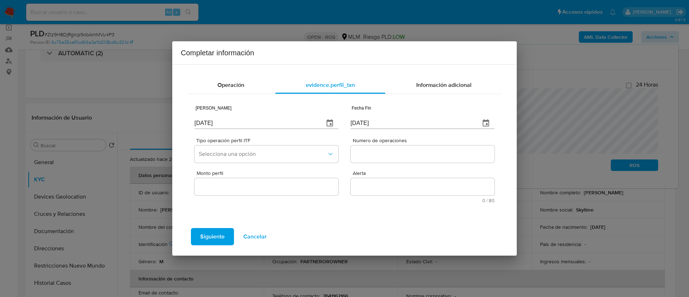
click at [194, 122] on div "Fecha Inicio 08/09/2025 Fecha Fin 08/09/2025 Tipo operación perfil ITF Seleccio…" at bounding box center [344, 156] width 315 height 124
click at [196, 125] on input "[DATE]" at bounding box center [256, 122] width 124 height 11
type input "01/01/2025"
type input "30/06/2025"
click at [292, 163] on div "Tipo operación perfil ITF Selecciona una opción" at bounding box center [266, 152] width 144 height 28
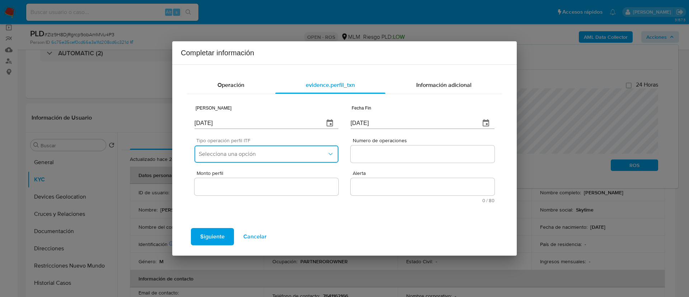
click at [293, 150] on span "Selecciona una opción" at bounding box center [263, 153] width 128 height 7
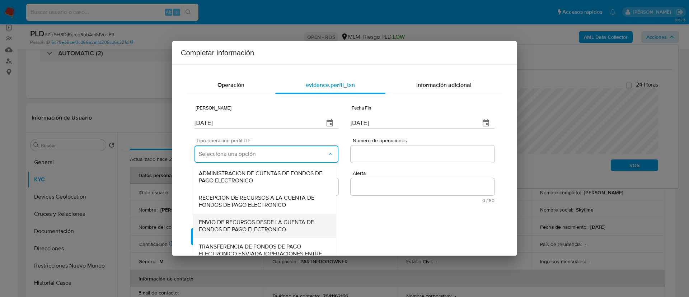
scroll to position [60, 0]
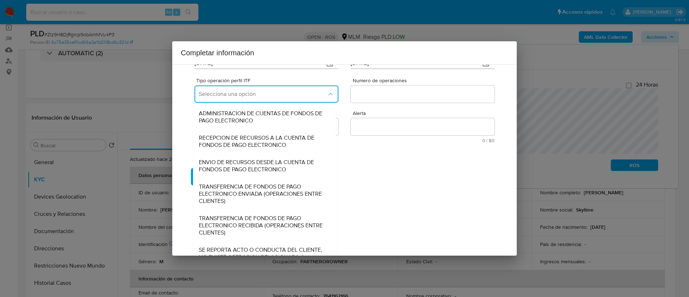
drag, startPoint x: 285, startPoint y: 248, endPoint x: 312, endPoint y: 232, distance: 31.3
click at [286, 249] on span "SE REPORTA ACTO O CONDUCTA DEL CLIENTE, NO EXISTE OPERACION RELACIONADA A REPOR…" at bounding box center [264, 257] width 131 height 22
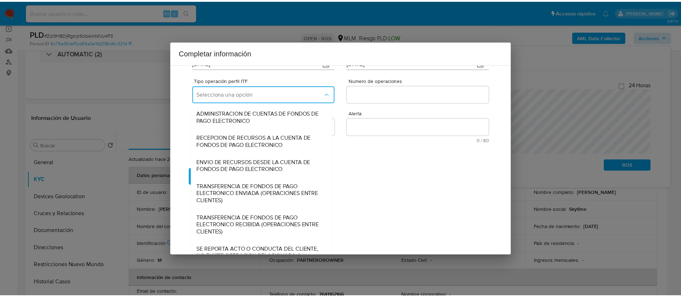
scroll to position [0, 0]
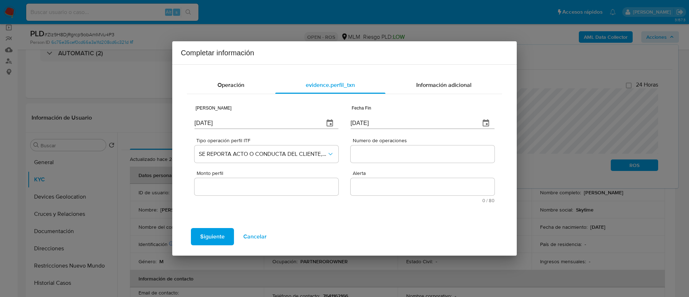
click at [375, 157] on input "Numero de operaciones" at bounding box center [422, 153] width 144 height 9
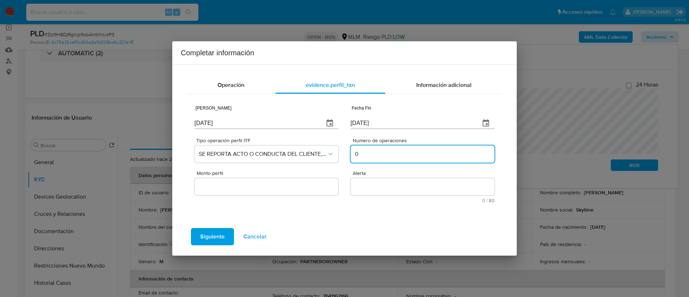
type input "0"
click at [311, 189] on input "Monto perfil" at bounding box center [266, 186] width 144 height 9
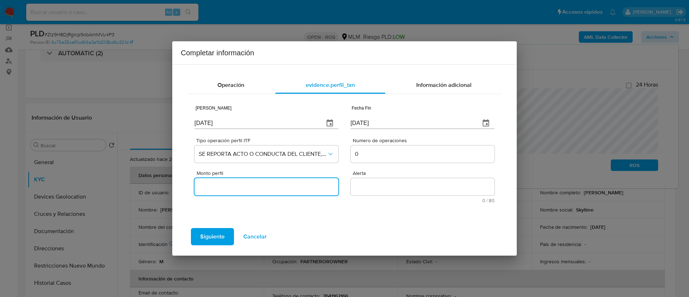
type input "0.00"
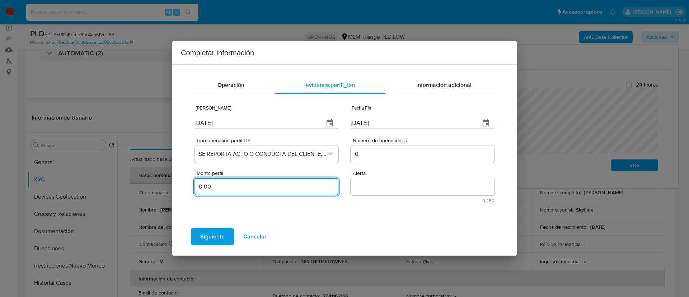
click at [375, 188] on textarea "Alerta" at bounding box center [422, 186] width 144 height 17
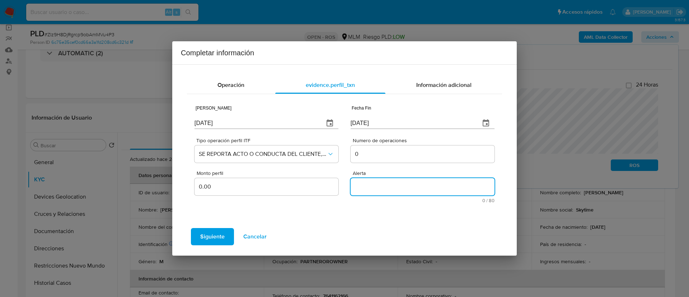
paste textarea "DESVIOPROPORCIONALMLM / HIGHVOLUMEMLM"
type textarea "DESVIOPROPORCIONALMLM / HIGHVOLUMEMLM"
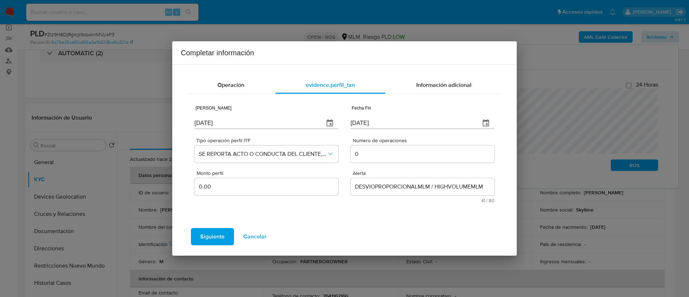
click at [212, 237] on span "Siguiente" at bounding box center [212, 237] width 24 height 16
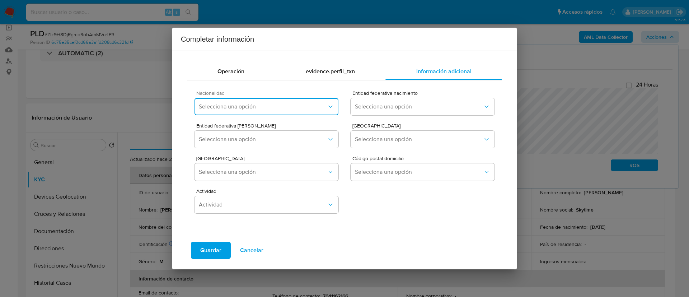
click at [249, 105] on span "Selecciona una opción" at bounding box center [263, 106] width 128 height 7
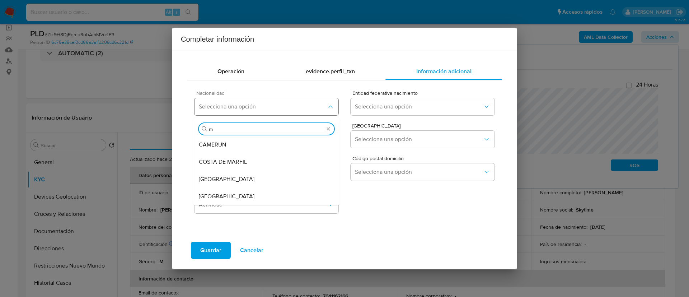
type input "me"
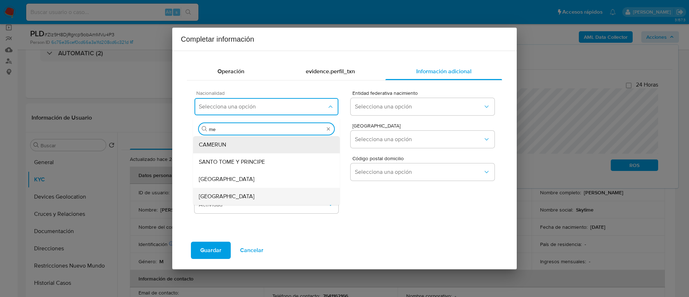
click at [244, 197] on div "MEXICO" at bounding box center [266, 196] width 135 height 17
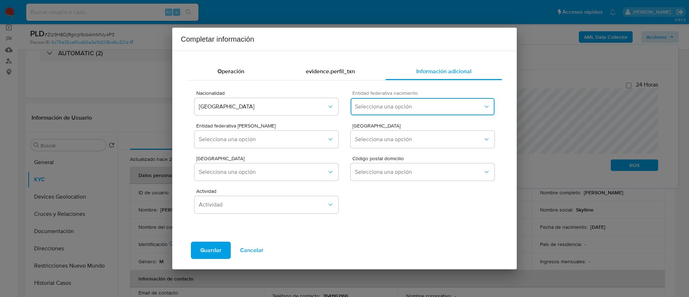
click at [393, 108] on span "Selecciona una opción" at bounding box center [419, 106] width 128 height 7
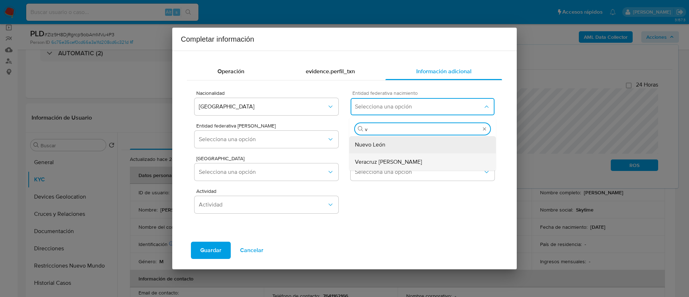
type input "ve"
click at [396, 144] on span "Veracruz de Ignacio de la Llave" at bounding box center [388, 144] width 67 height 7
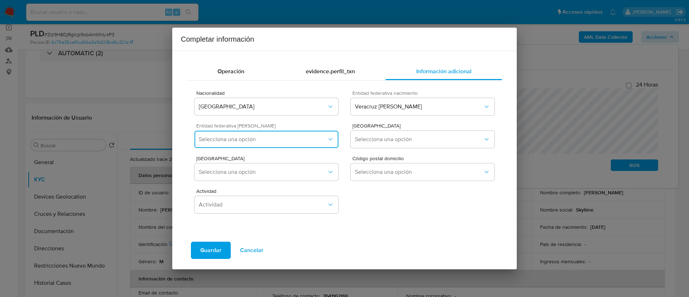
click at [316, 137] on span "Selecciona una opción" at bounding box center [263, 139] width 128 height 7
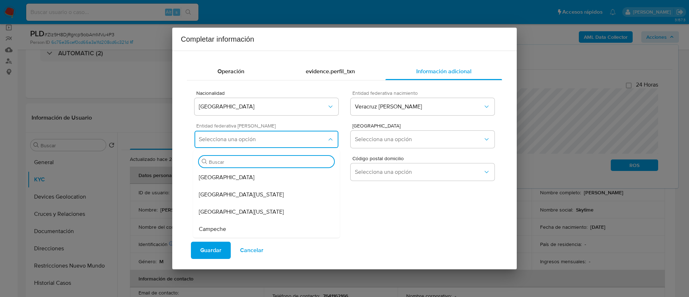
type input "d"
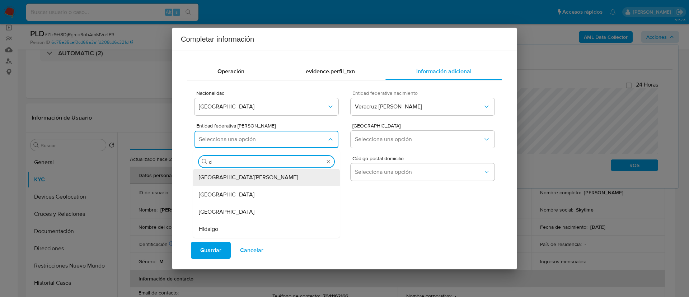
drag, startPoint x: 253, startPoint y: 191, endPoint x: 336, endPoint y: 162, distance: 87.8
click at [253, 191] on div "Ciudad de México" at bounding box center [266, 194] width 135 height 17
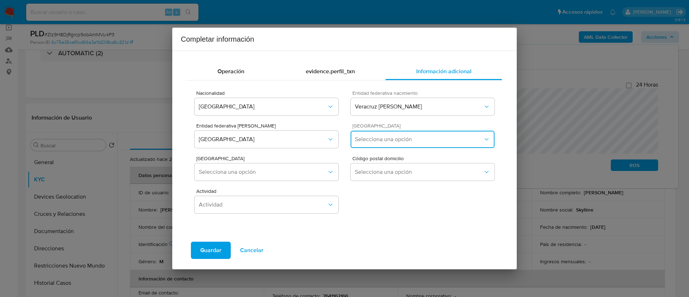
click at [377, 140] on span "Selecciona una opción" at bounding box center [419, 139] width 128 height 7
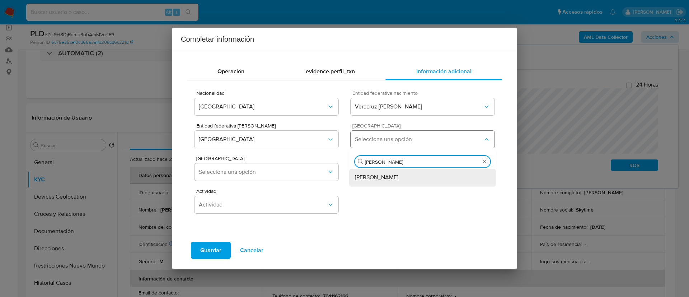
type input "miguel"
click at [385, 171] on div "Miguel Hidalgo" at bounding box center [422, 177] width 135 height 17
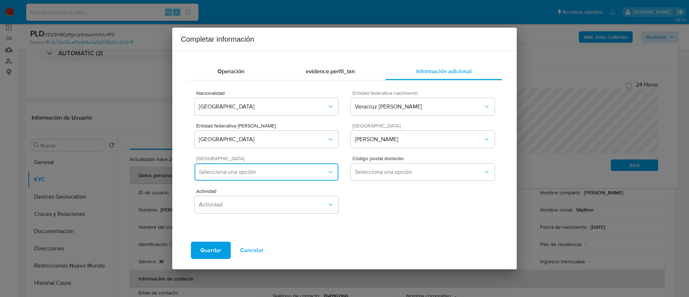
drag, startPoint x: 242, startPoint y: 174, endPoint x: 252, endPoint y: 172, distance: 9.9
click at [243, 174] on span "Selecciona una opción" at bounding box center [263, 171] width 128 height 7
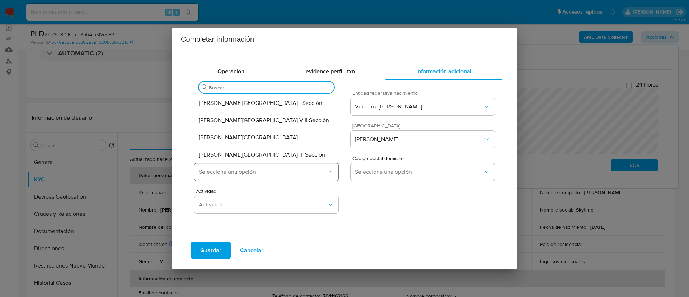
click at [292, 175] on button "Selecciona una opción" at bounding box center [266, 171] width 144 height 17
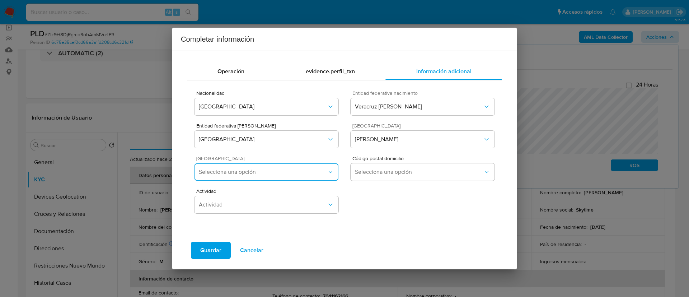
click at [292, 175] on button "Selecciona una opción" at bounding box center [266, 171] width 144 height 17
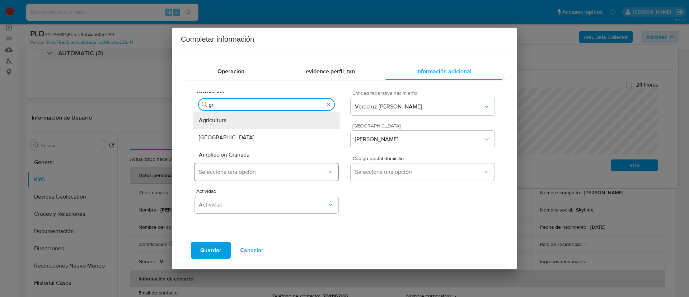
type input "gra"
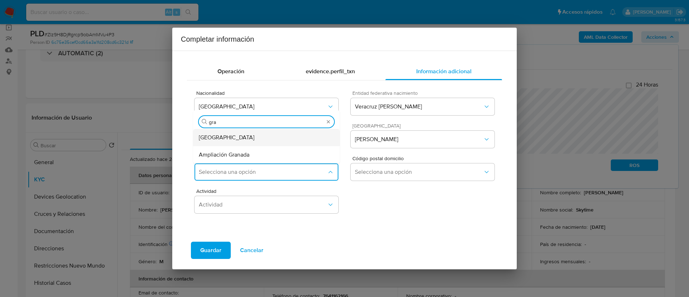
click at [263, 138] on div "Granada" at bounding box center [266, 137] width 135 height 17
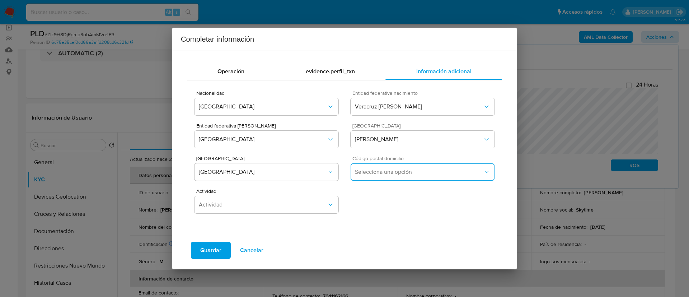
click at [382, 175] on span "Selecciona una opción" at bounding box center [419, 171] width 128 height 7
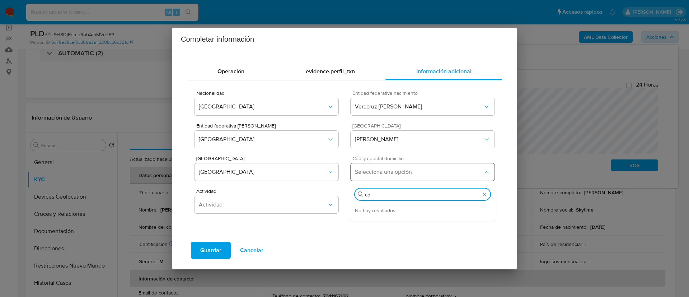
type input "c"
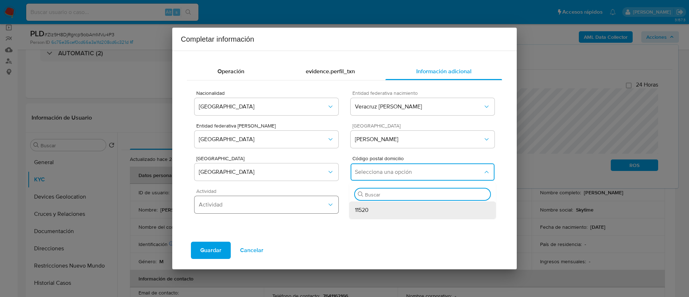
drag, startPoint x: 384, startPoint y: 212, endPoint x: 269, endPoint y: 204, distance: 115.4
click at [384, 212] on div "11520" at bounding box center [422, 209] width 135 height 17
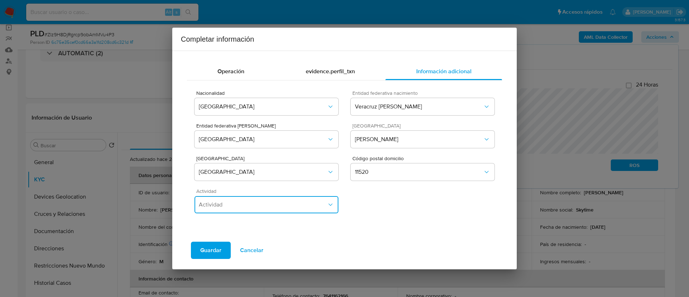
click at [268, 204] on span "Actividad" at bounding box center [263, 204] width 128 height 7
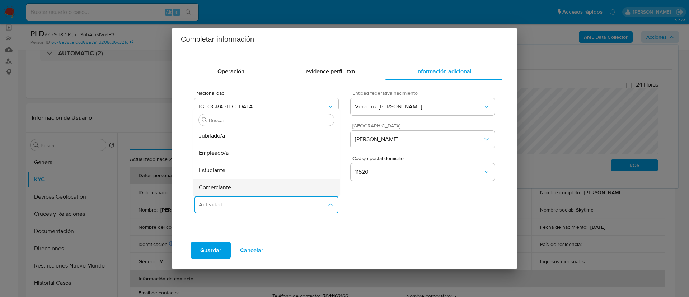
click at [256, 182] on div "Comerciante" at bounding box center [266, 187] width 135 height 17
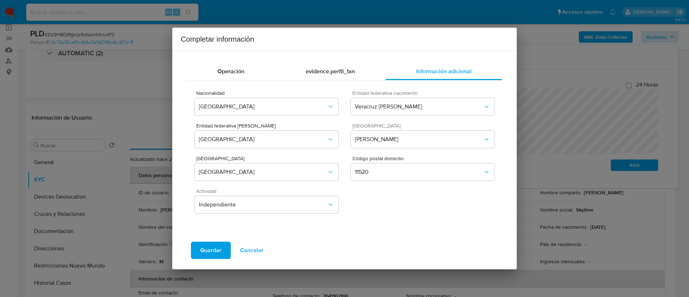
click at [204, 251] on span "Guardar" at bounding box center [210, 250] width 21 height 16
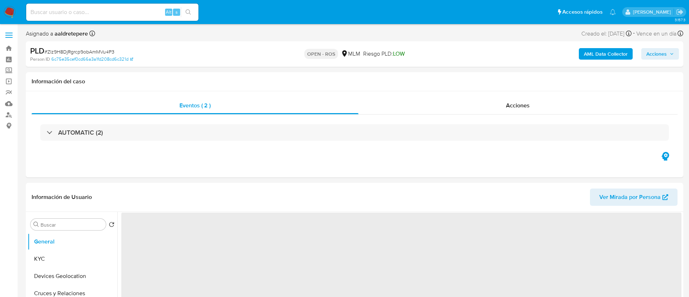
select select "10"
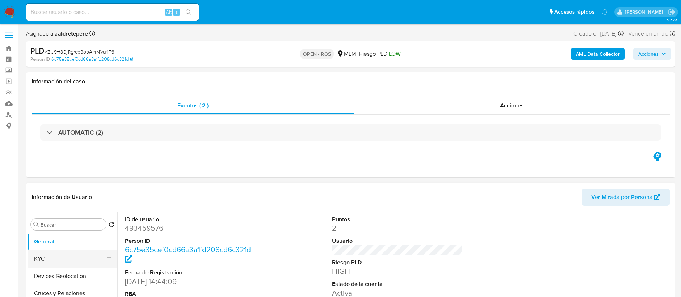
click at [60, 261] on button "KYC" at bounding box center [70, 258] width 84 height 17
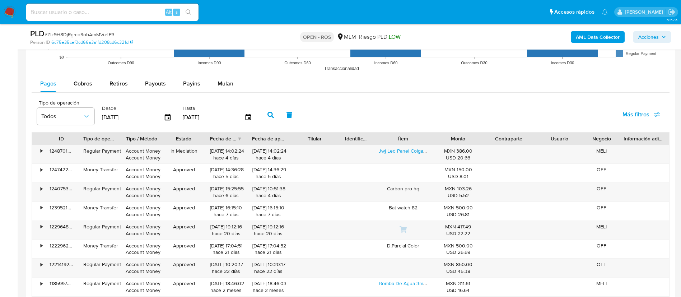
scroll to position [700, 0]
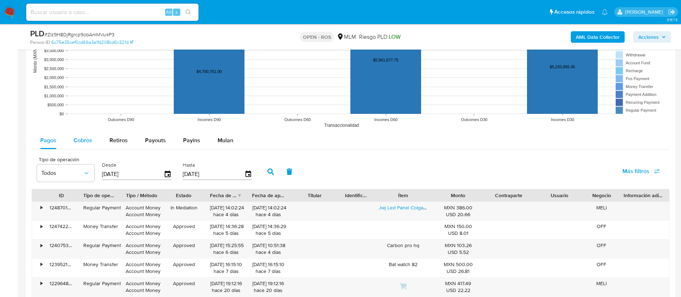
click at [86, 144] on div "Cobros" at bounding box center [83, 140] width 19 height 17
select select "10"
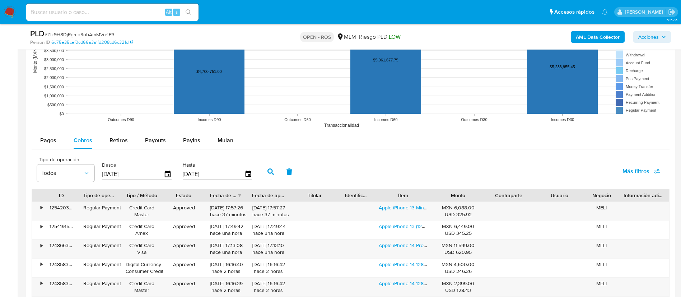
click at [184, 171] on input "[DATE]" at bounding box center [214, 173] width 62 height 11
type input "30/80/9202"
type input "30/06/2025"
click at [270, 170] on icon "button" at bounding box center [270, 171] width 6 height 6
drag, startPoint x: 162, startPoint y: 216, endPoint x: 388, endPoint y: 69, distance: 269.5
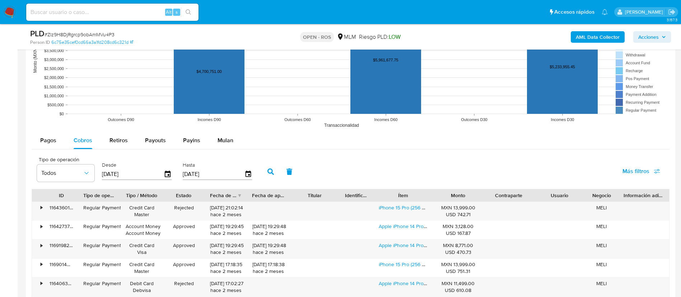
click at [164, 216] on div "• 116436018865 Regular Payment Credit Card Master Rejected 30/06/2025 21:02:14 …" at bounding box center [350, 211] width 637 height 19
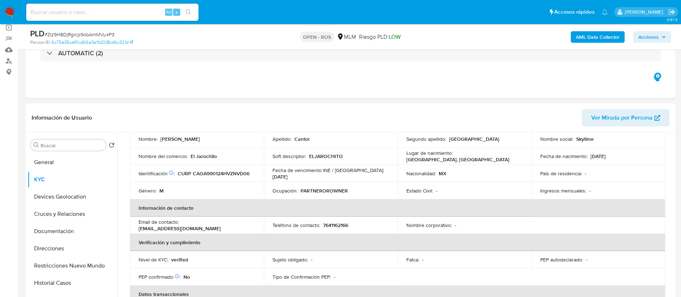
scroll to position [0, 0]
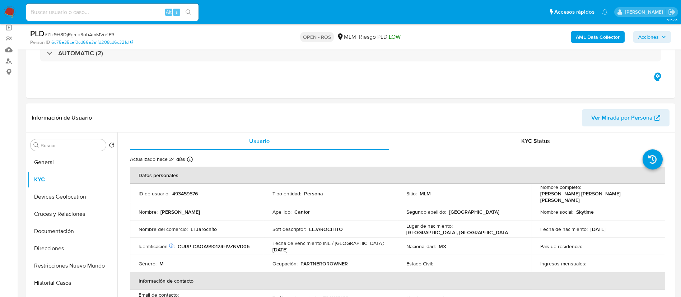
click at [8, 17] on img at bounding box center [10, 12] width 12 height 12
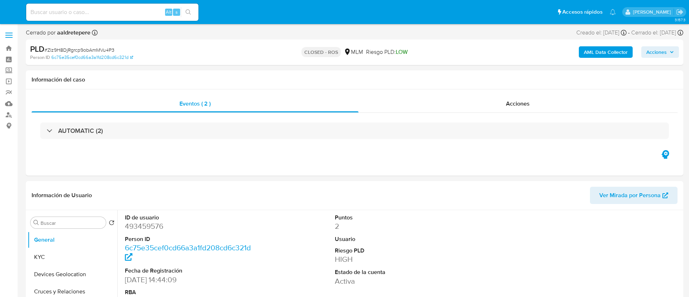
select select "10"
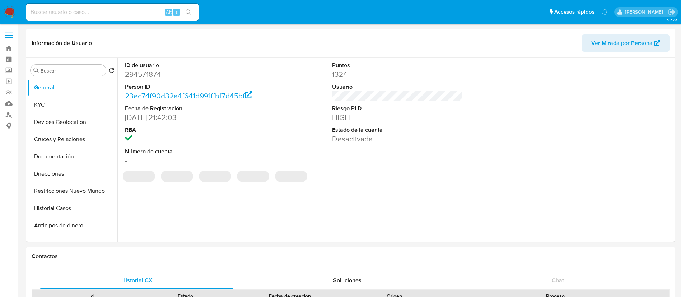
select select "10"
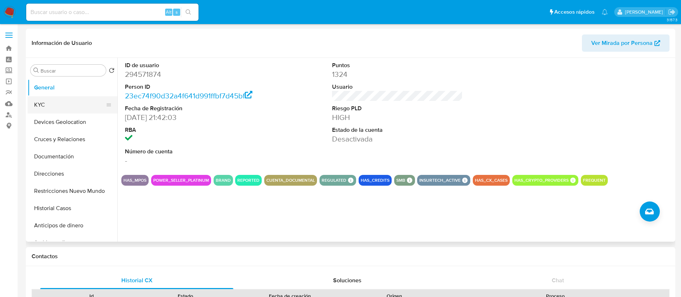
click at [71, 109] on button "KYC" at bounding box center [70, 104] width 84 height 17
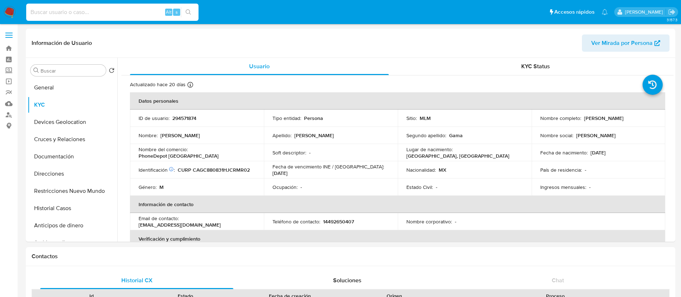
click at [123, 11] on input at bounding box center [112, 12] width 172 height 9
paste input "2495127362"
type input "2495127362"
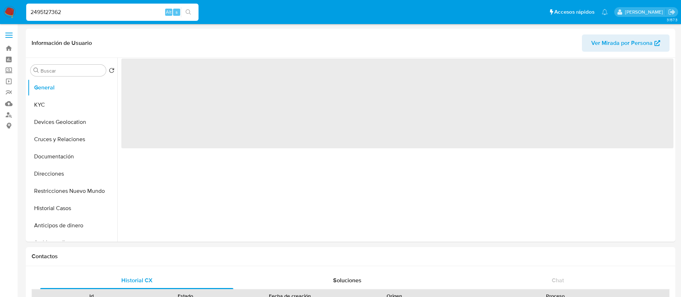
select select "10"
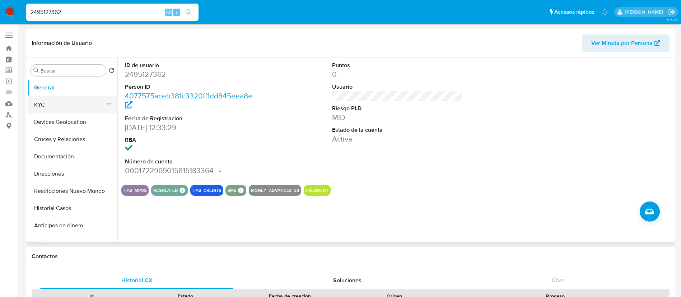
click at [63, 107] on button "KYC" at bounding box center [70, 104] width 84 height 17
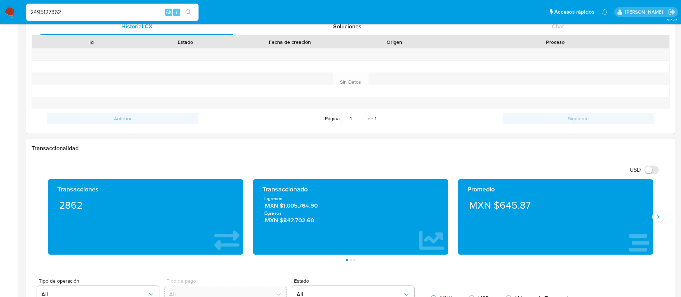
scroll to position [269, 0]
